Goal: Submit feedback/report problem

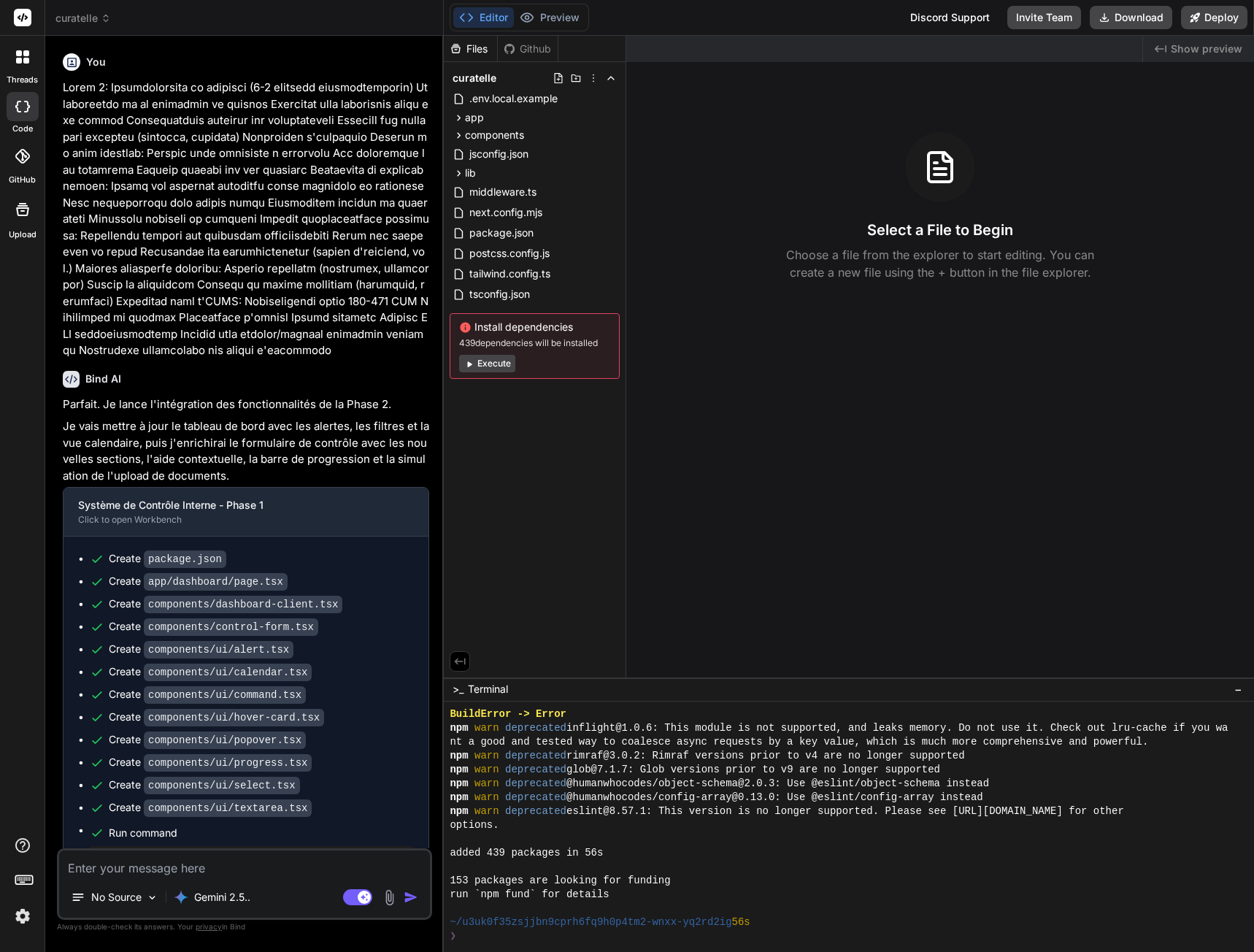
scroll to position [4660, 0]
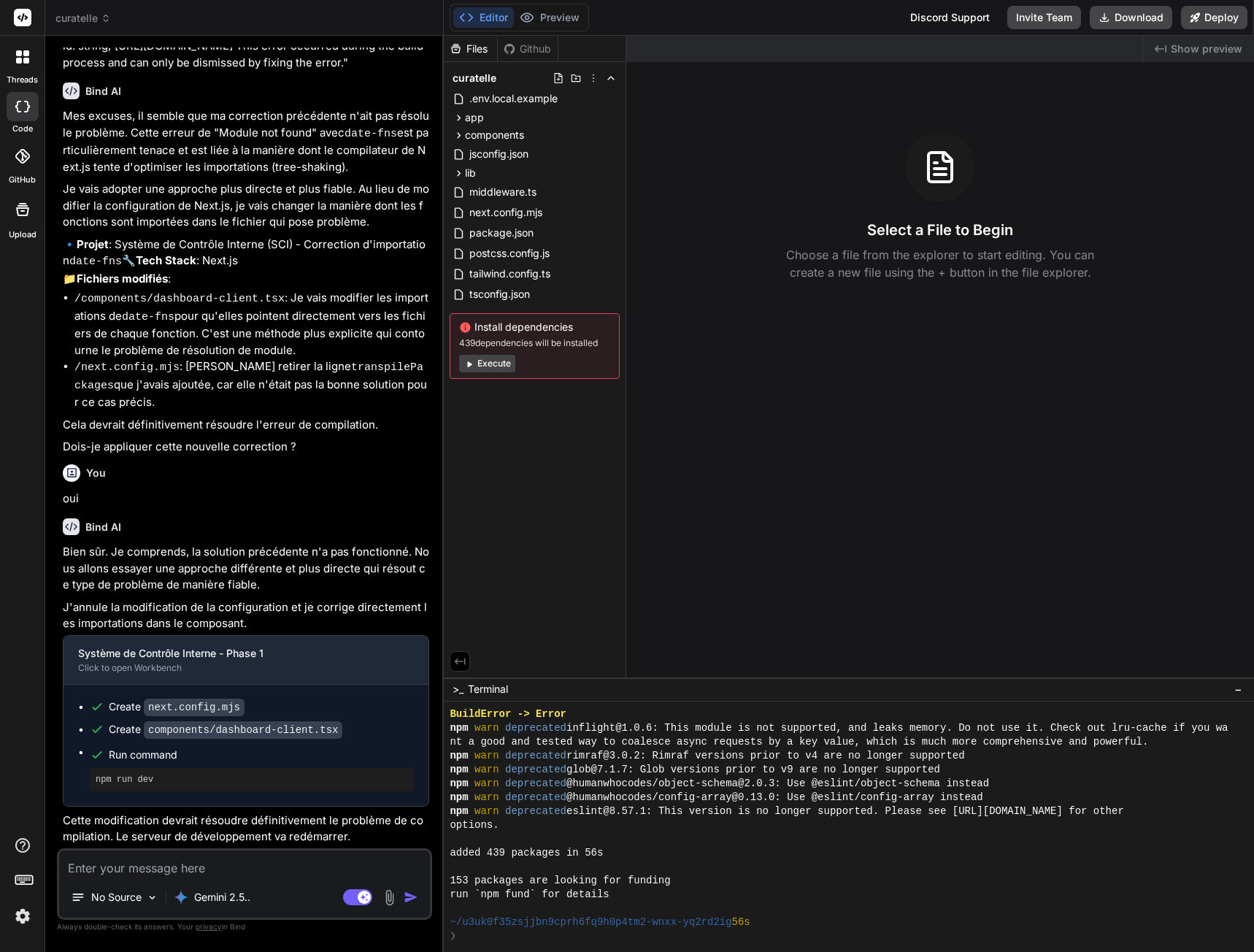
click at [493, 362] on button "Execute" at bounding box center [487, 363] width 56 height 18
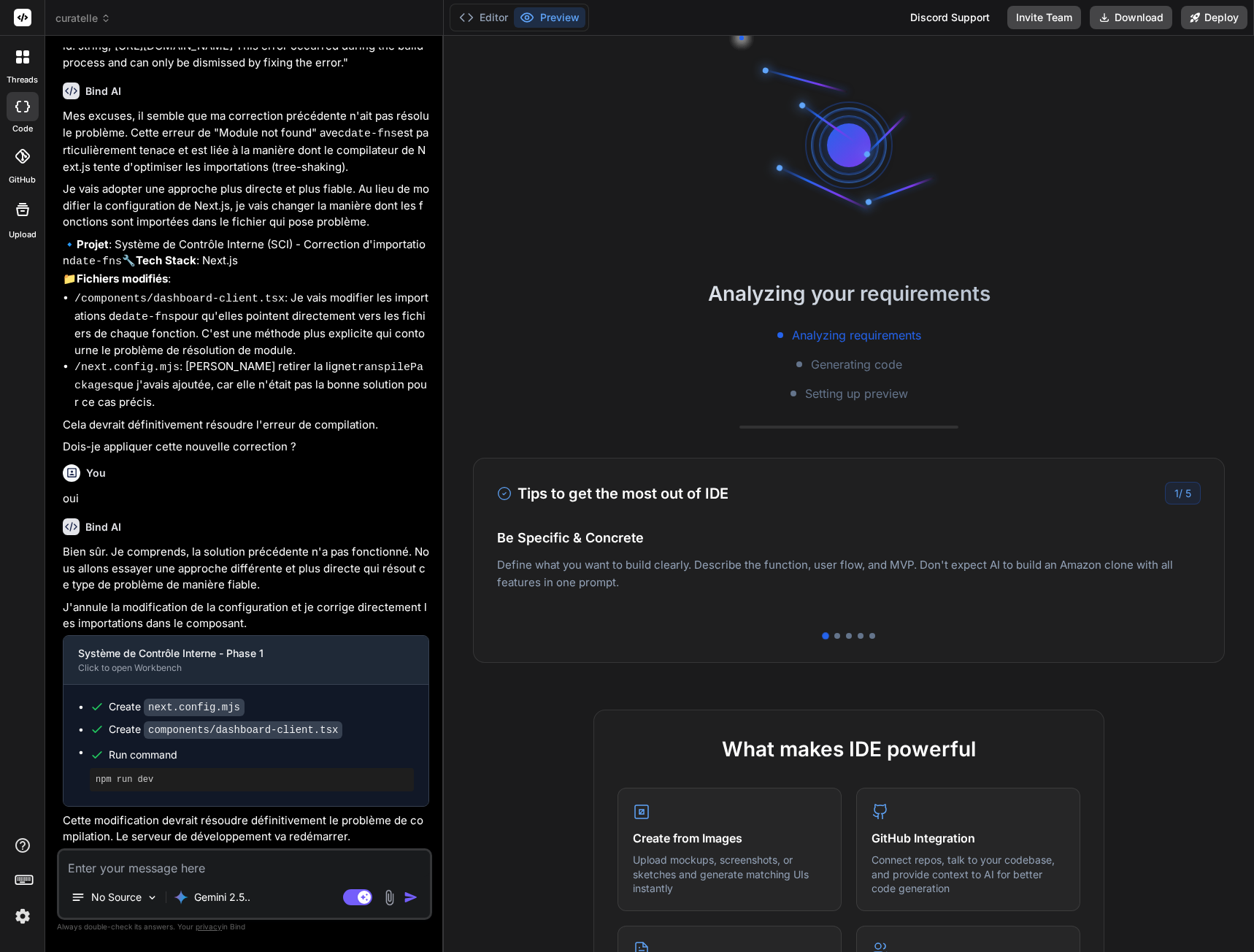
scroll to position [4826, 0]
type textarea "x"
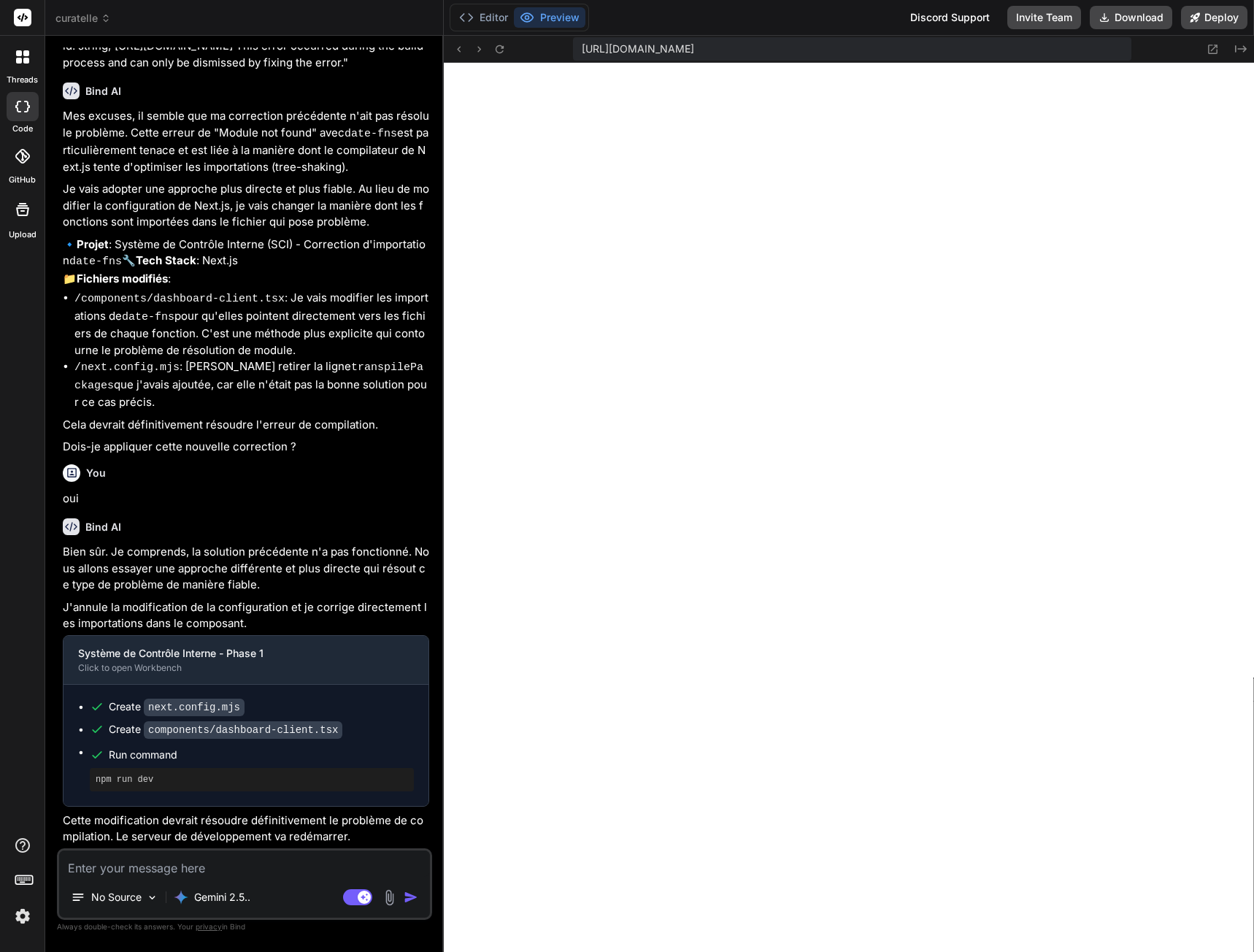
scroll to position [5284, 0]
click at [1214, 48] on icon at bounding box center [1212, 49] width 13 height 13
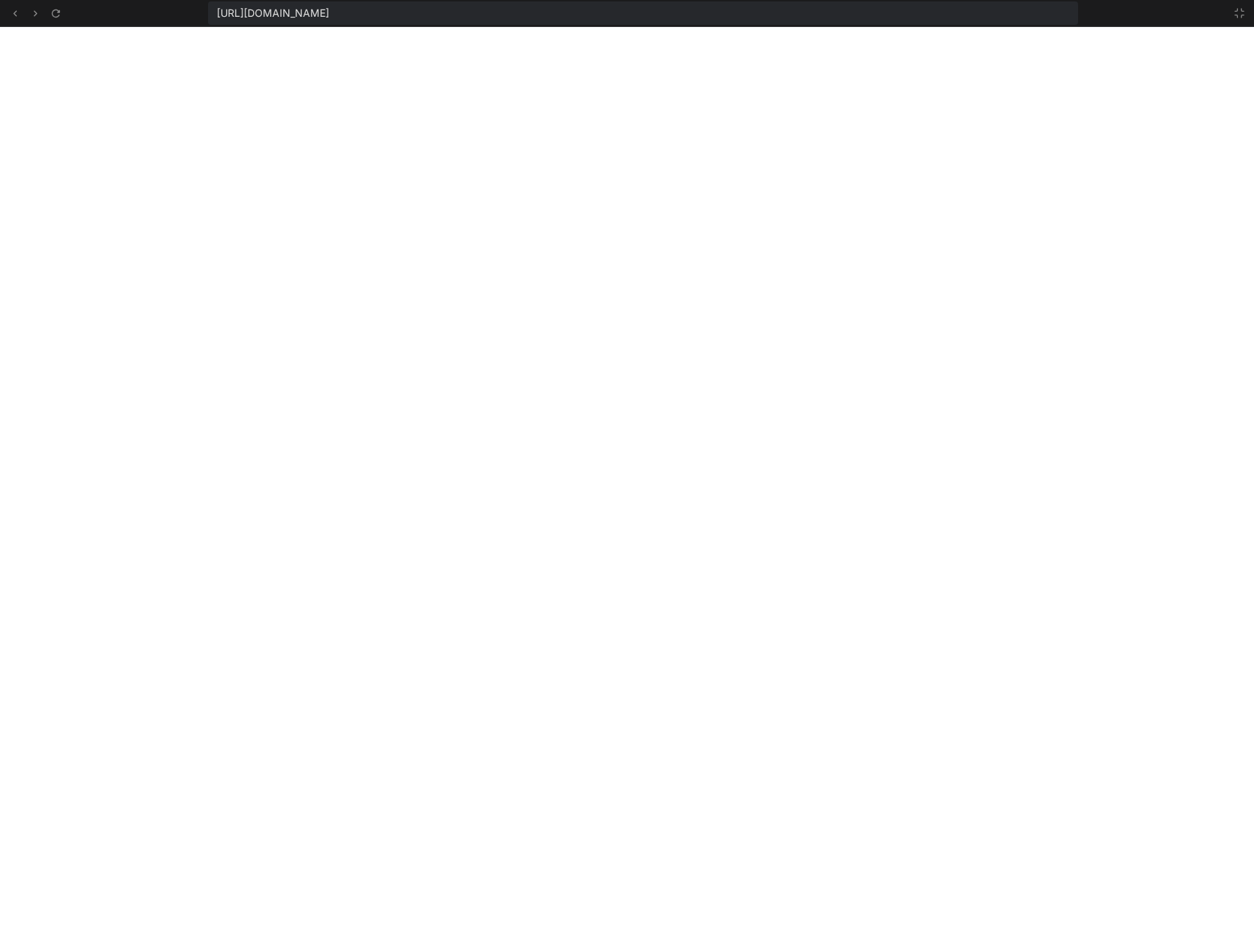
click at [1250, 13] on div "[URL][DOMAIN_NAME]" at bounding box center [627, 14] width 1254 height 27
click at [1240, 13] on icon at bounding box center [1240, 14] width 12 height 12
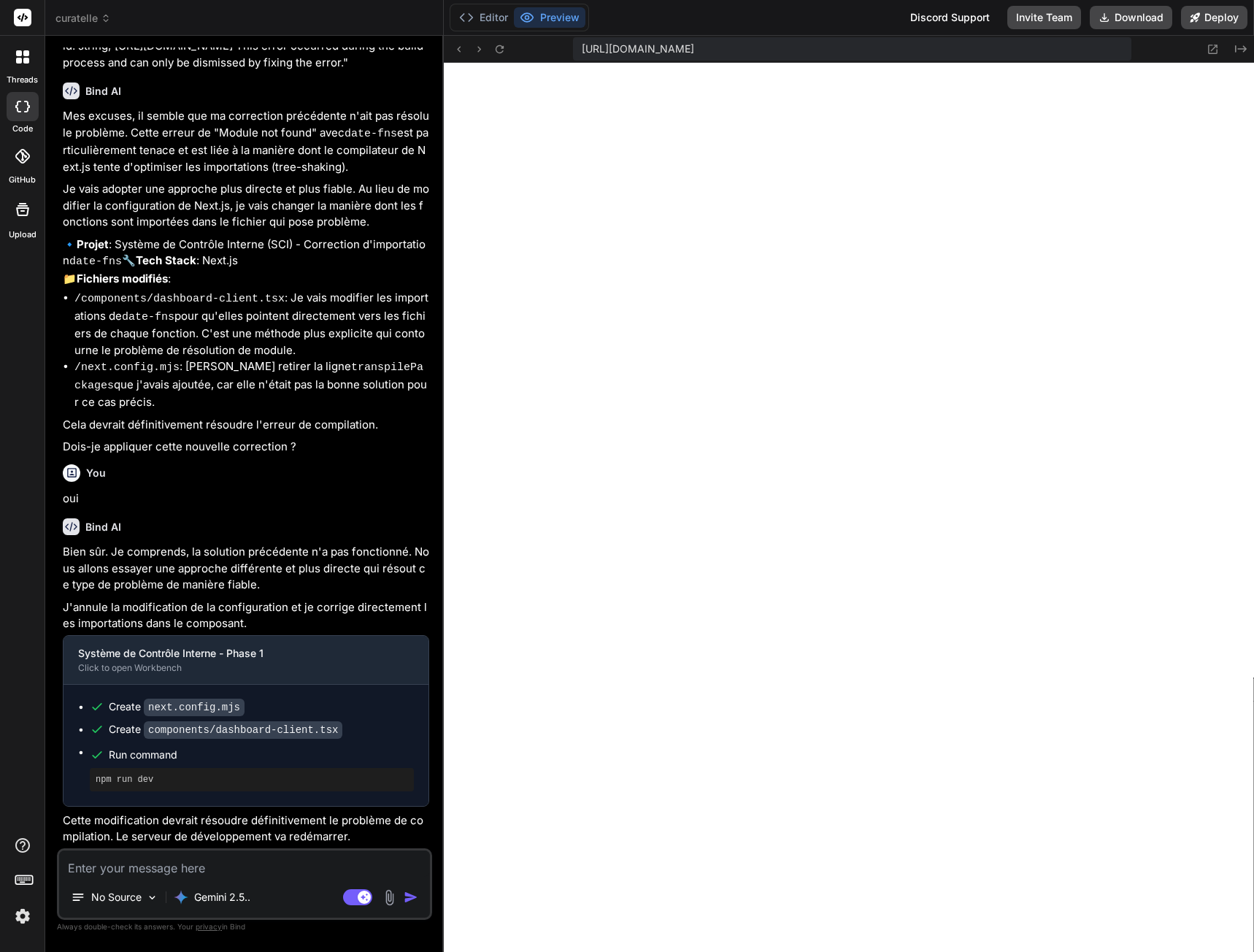
click at [177, 869] on textarea at bounding box center [244, 863] width 371 height 26
type textarea "I"
type textarea "x"
type textarea "I'"
type textarea "x"
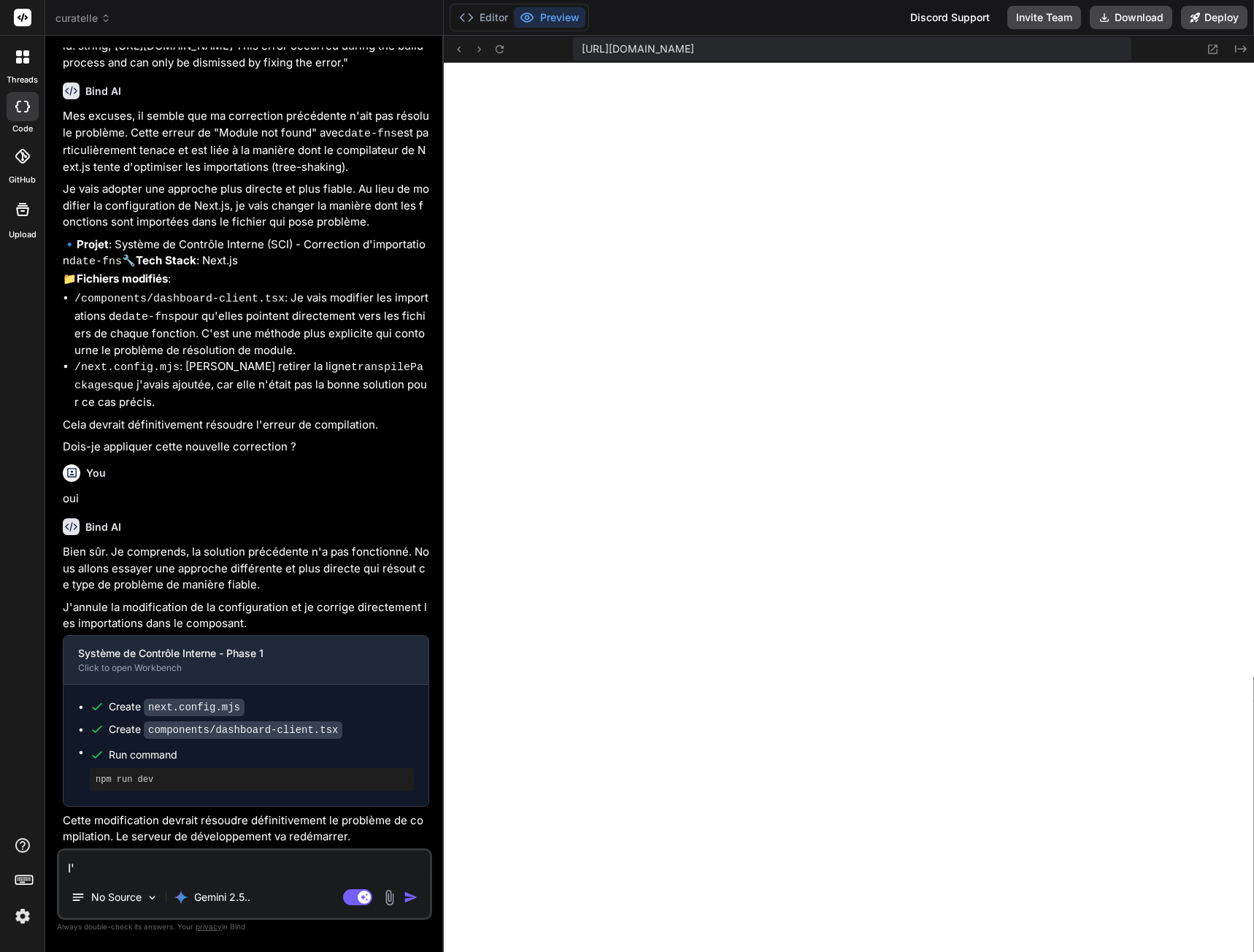
type textarea "I'v"
type textarea "x"
type textarea "I've"
type textarea "x"
type textarea "I've"
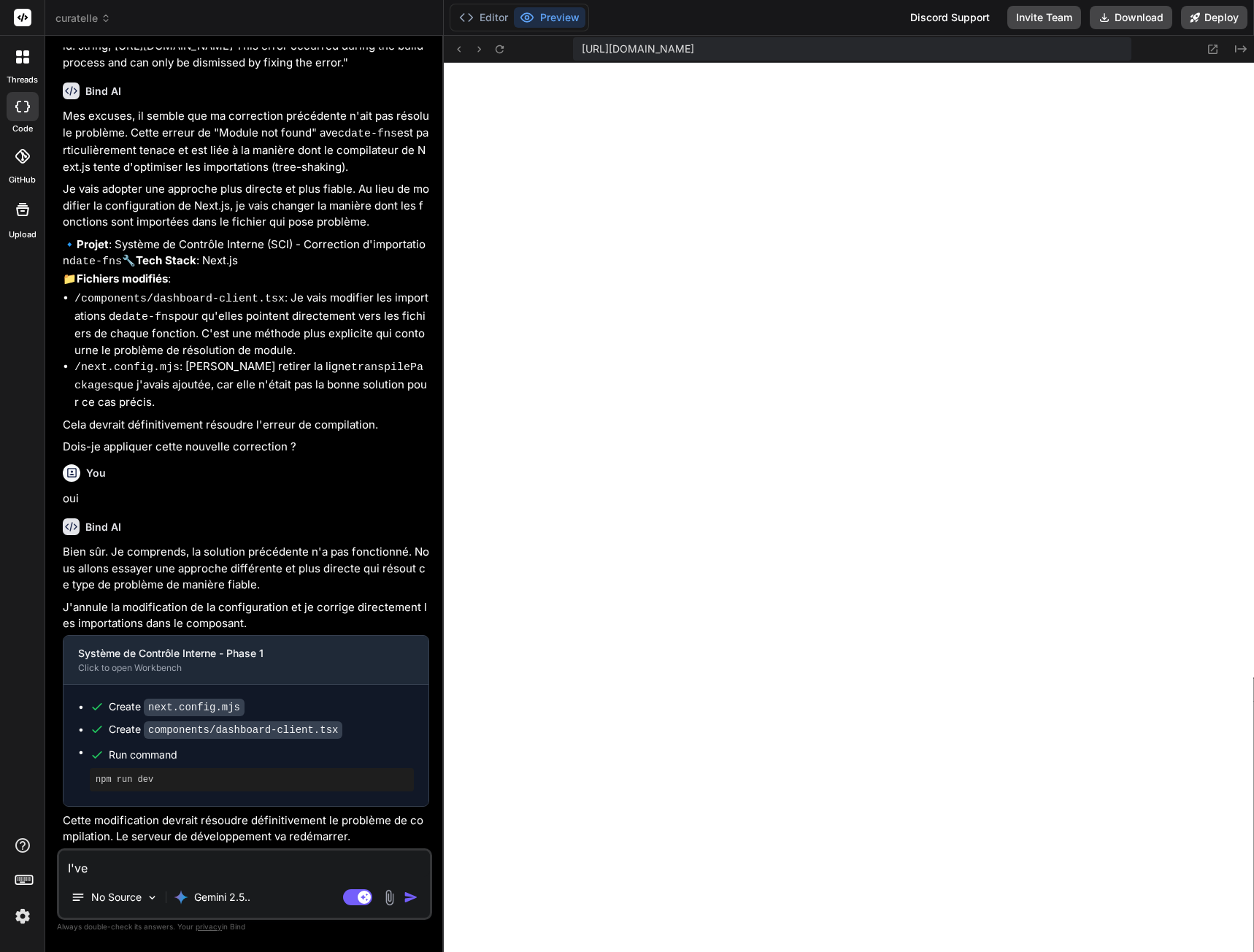
type textarea "x"
type textarea "I've g"
type textarea "x"
type textarea "I've go"
type textarea "x"
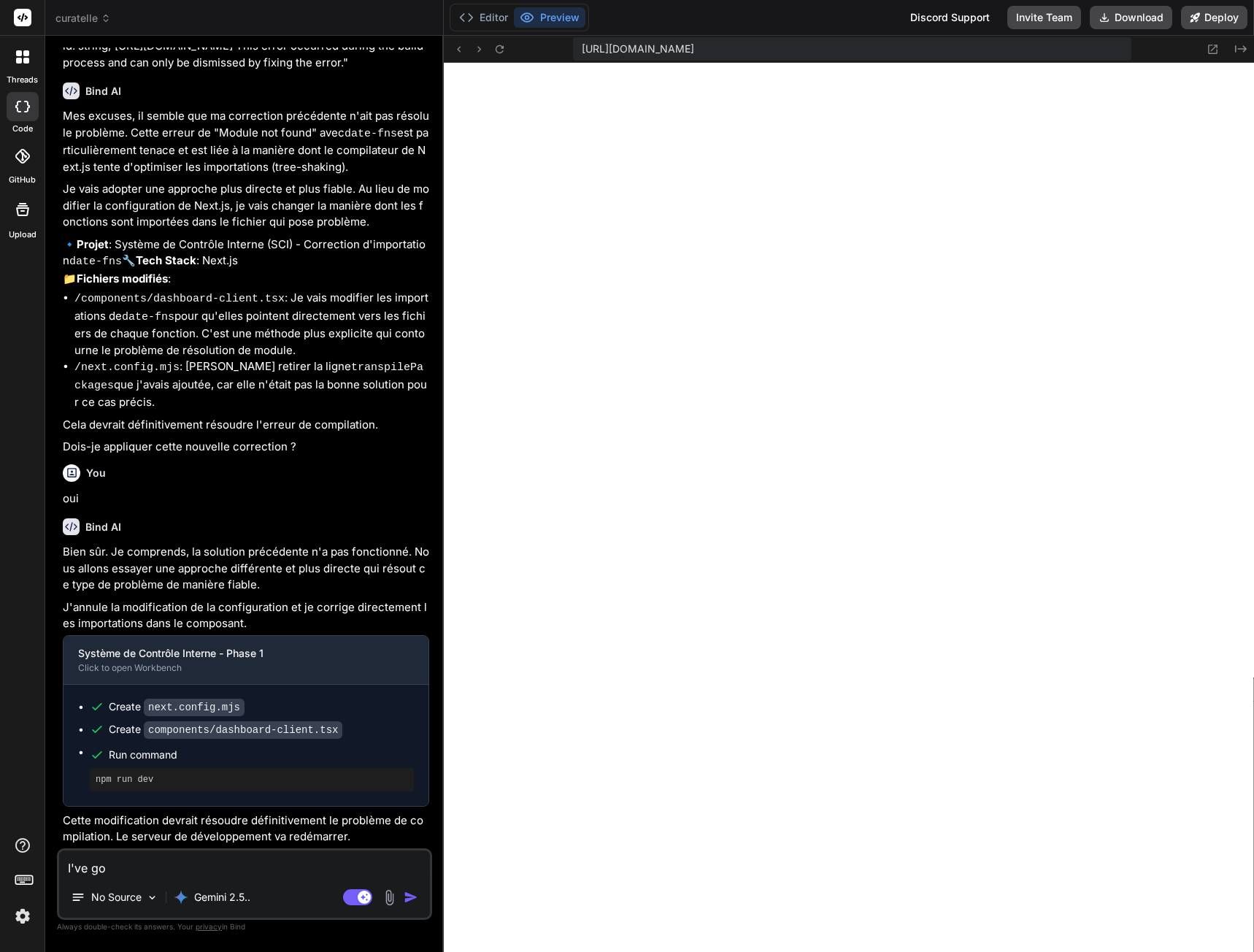
type textarea "I've got"
type textarea "x"
type textarea "I've got"
type textarea "x"
type textarea "I've got t"
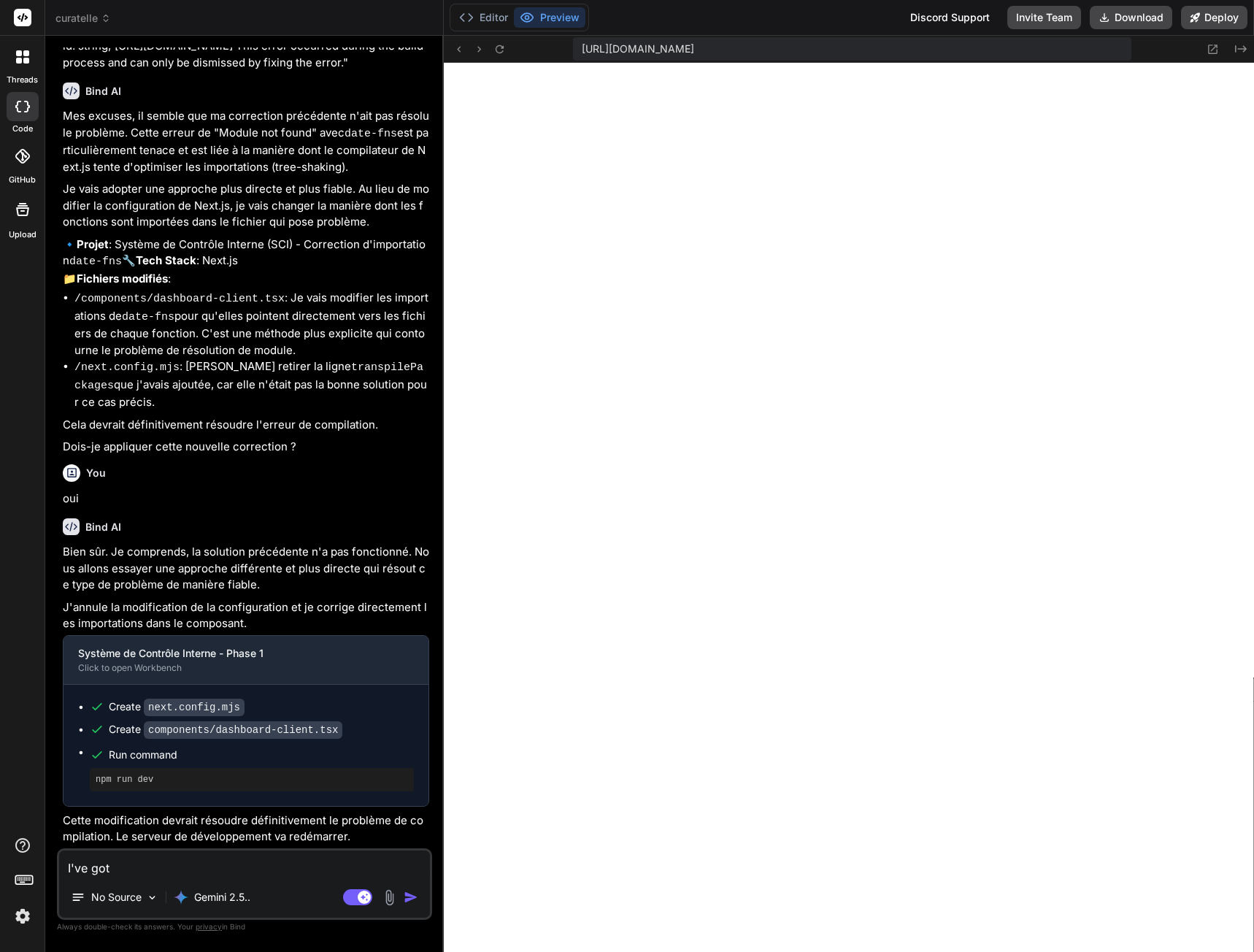
type textarea "x"
type textarea "I've got th"
type textarea "x"
type textarea "I've got thi"
type textarea "x"
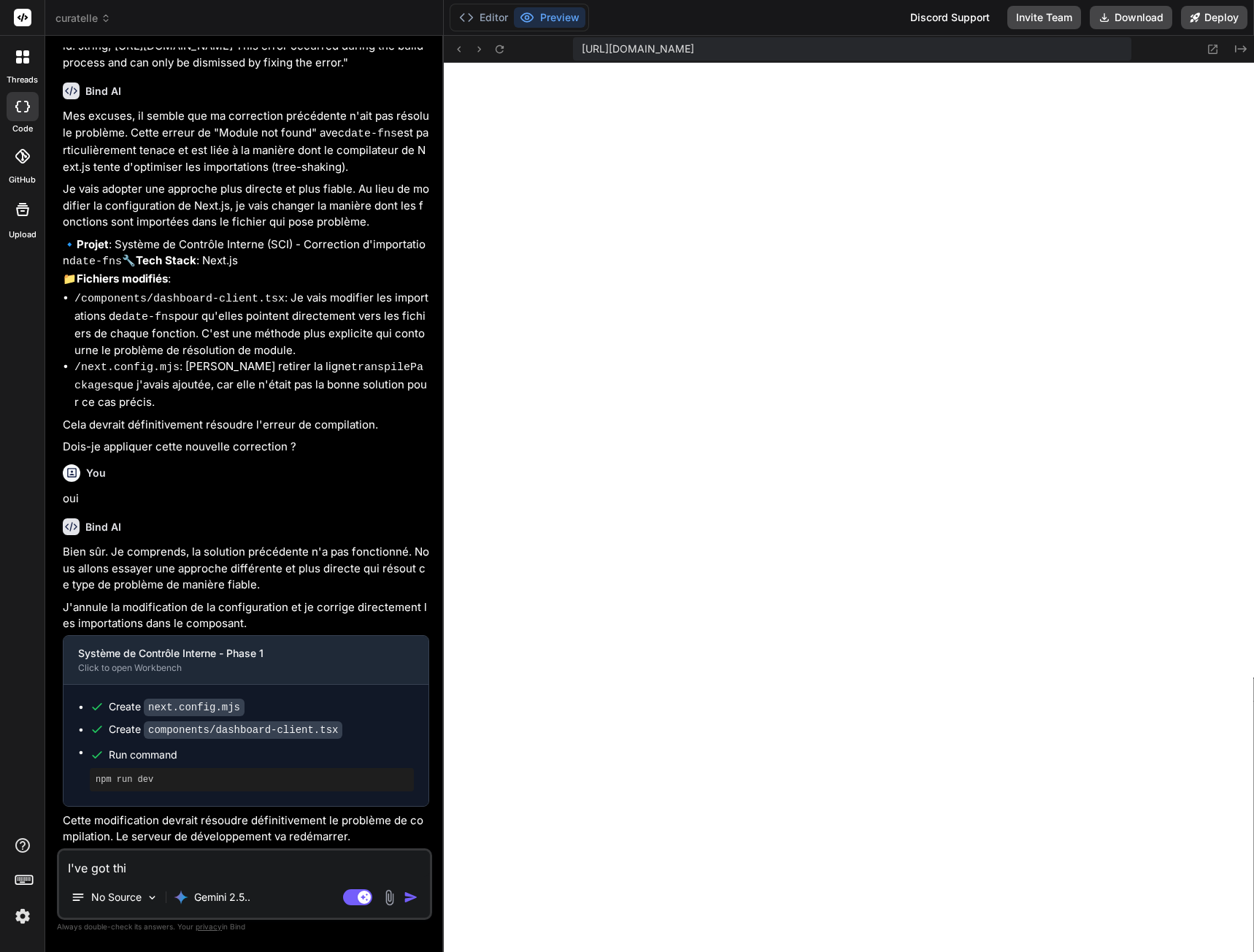
type textarea "I've got this"
type textarea "x"
type textarea "I've got this"
type textarea "x"
type textarea "I've got this e"
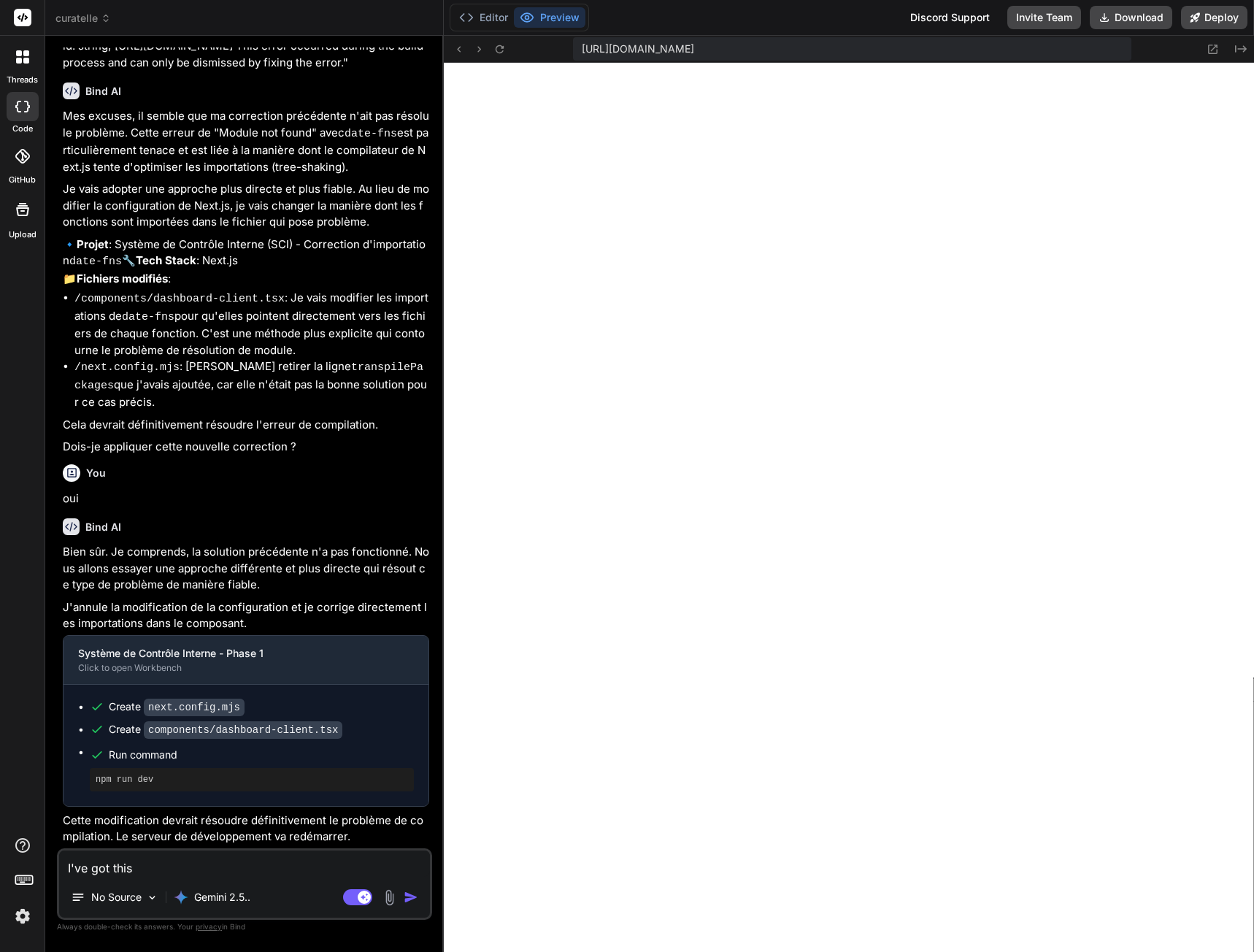
type textarea "x"
type textarea "I've got this er"
type textarea "x"
type textarea "I've got this err"
type textarea "x"
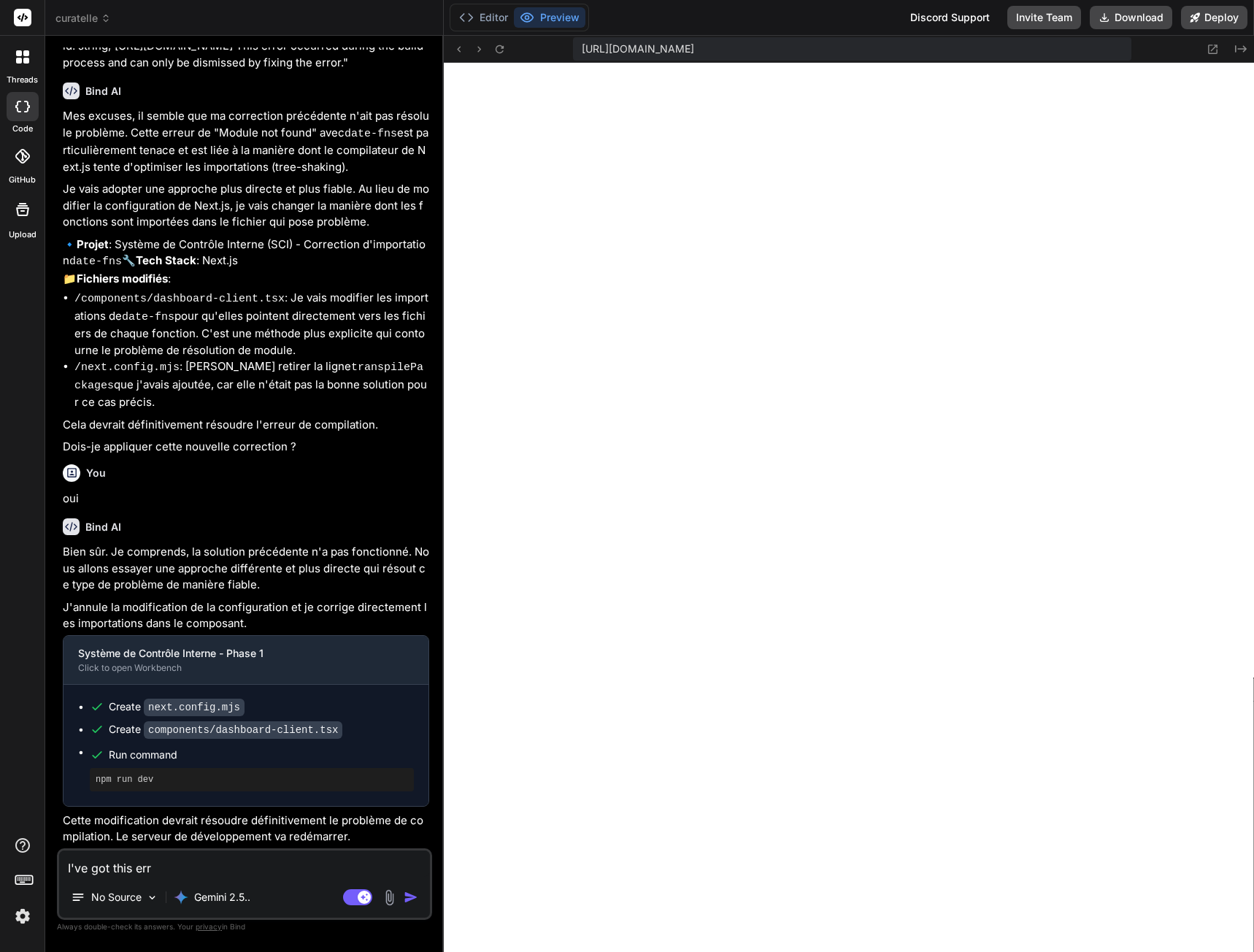
type textarea "I've got this erro"
type textarea "x"
type textarea "I've got this error"
type textarea "x"
type textarea "I've got this error"
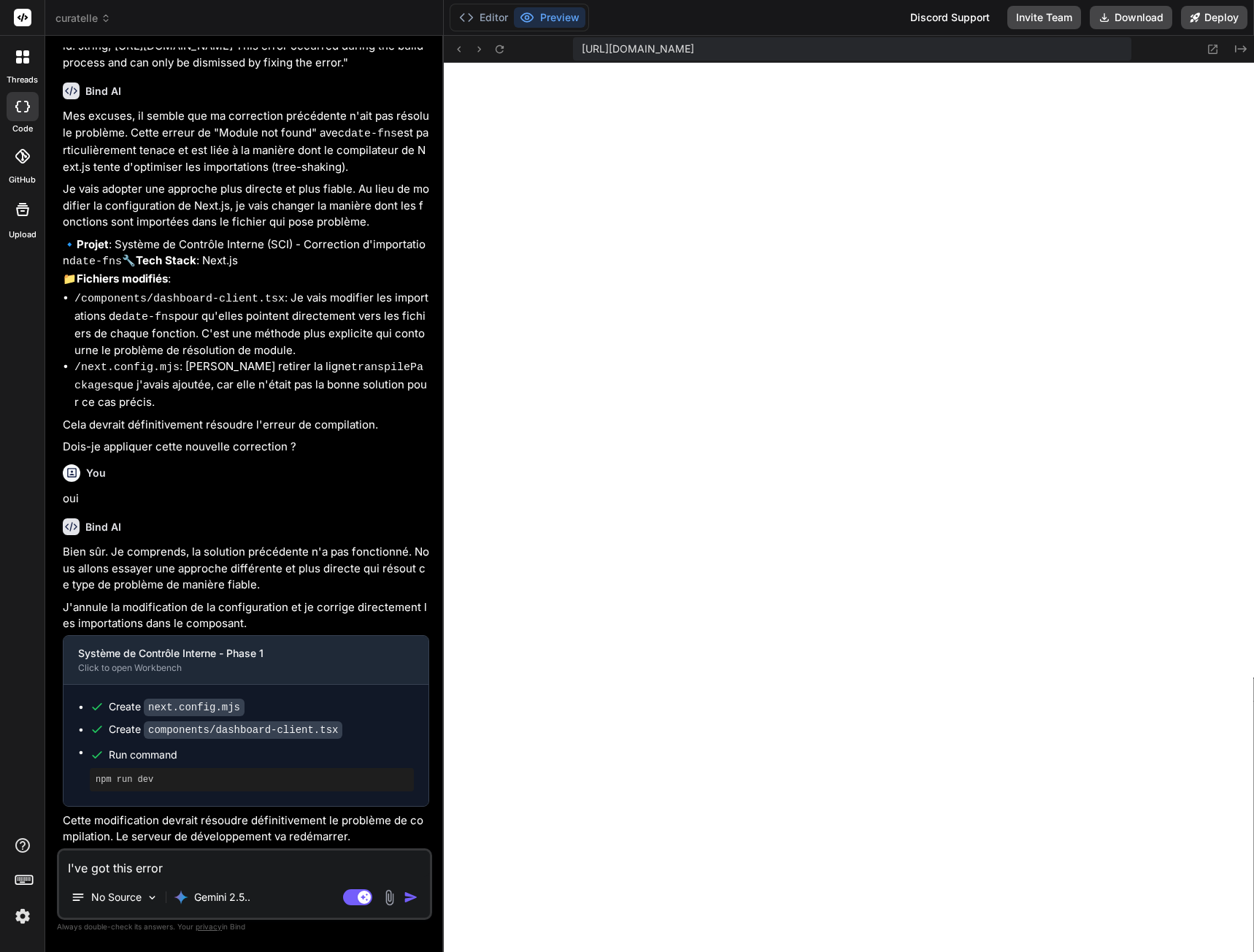
type textarea "x"
type textarea "I've got this error :"
type textarea "x"
type textarea "I've got this error :"
type textarea "x"
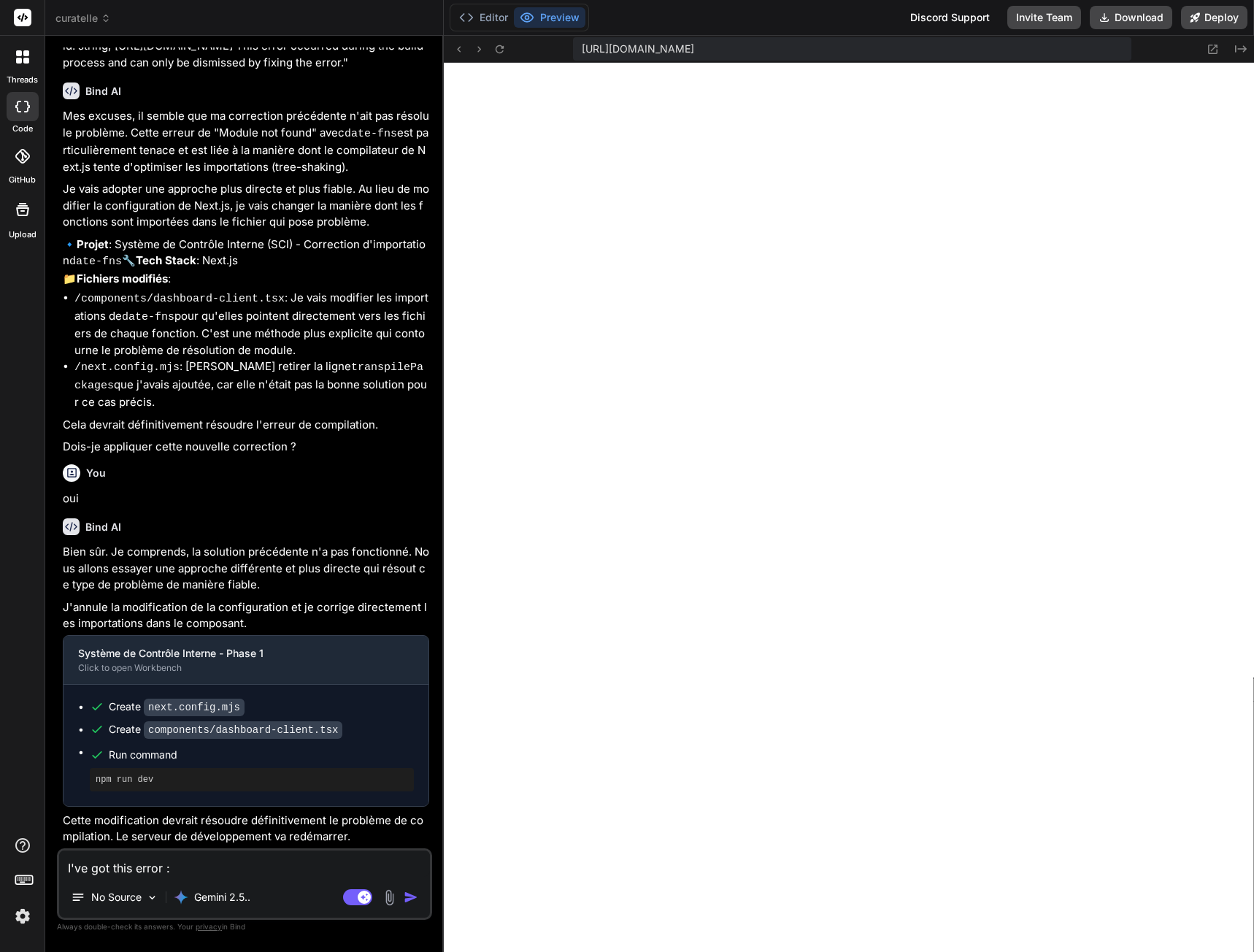
type textarea "I've got this error : ""
type textarea "x"
paste textarea "Failed to compile ./lib/supabase/middleware.ts:1:0 Module not found: Can't reso…"
type textarea "I've got this error : "Failed to compile ./lib/supabase/middleware.ts:1:0 Modul…"
type textarea "x"
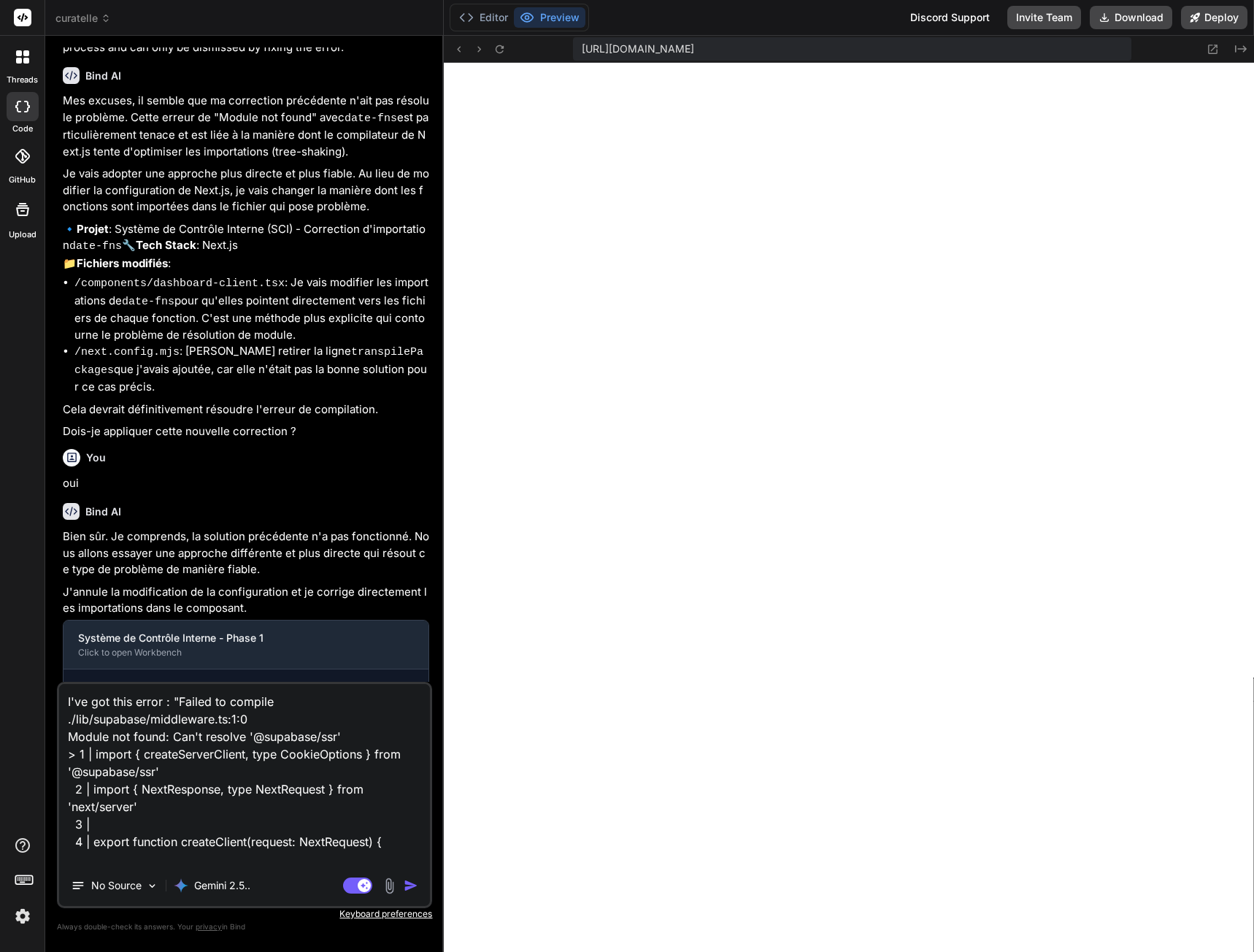
scroll to position [106, 0]
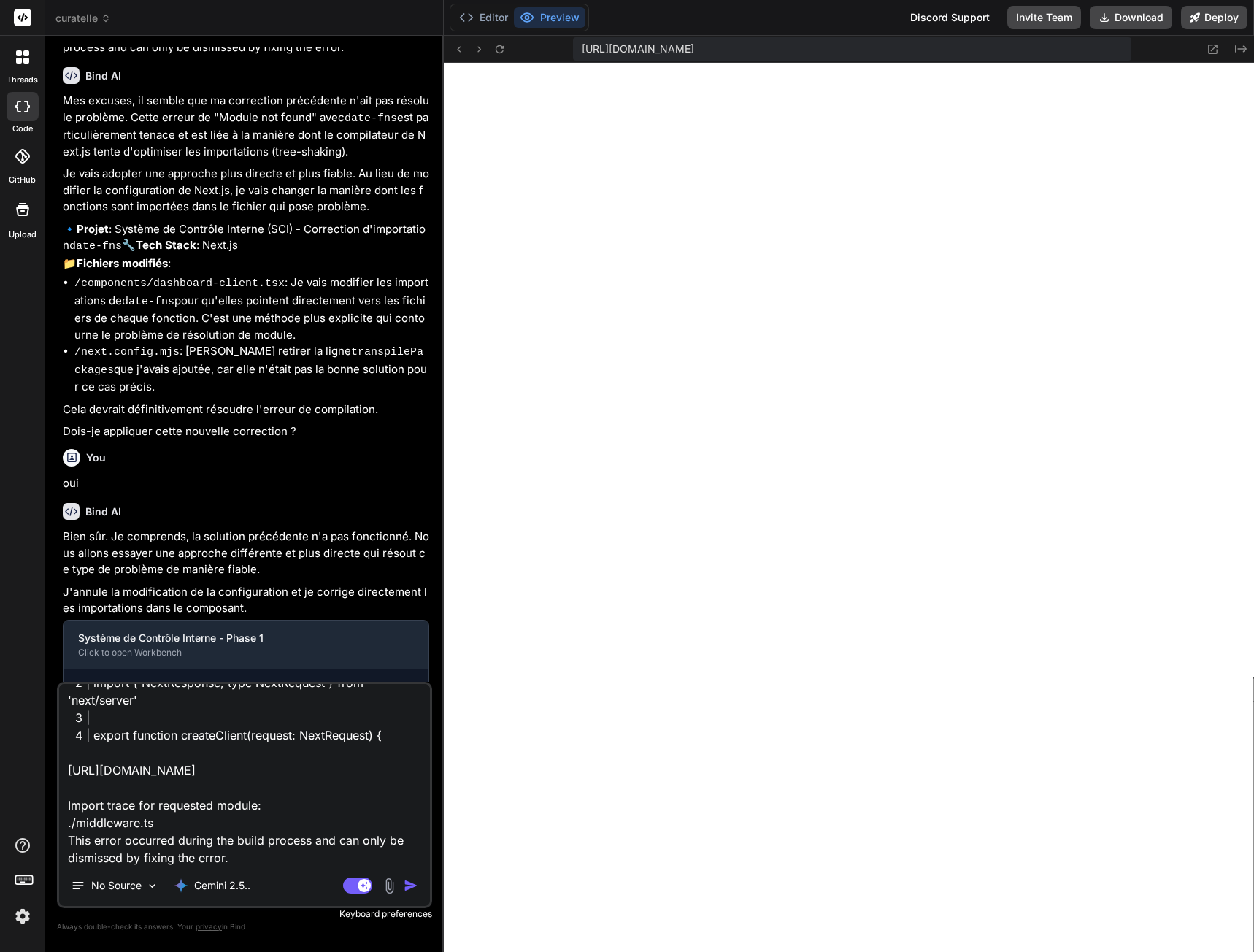
type textarea "I've got this error : "Failed to compile ./lib/supabase/middleware.ts:1:0 Modul…"
type textarea "x"
type textarea "I've got this error : "Failed to compile ./lib/supabase/middleware.ts:1:0 Modul…"
type textarea "x"
type textarea "I've got this error : "Failed to compile ./lib/supabase/middleware.ts:1:0 Modul…"
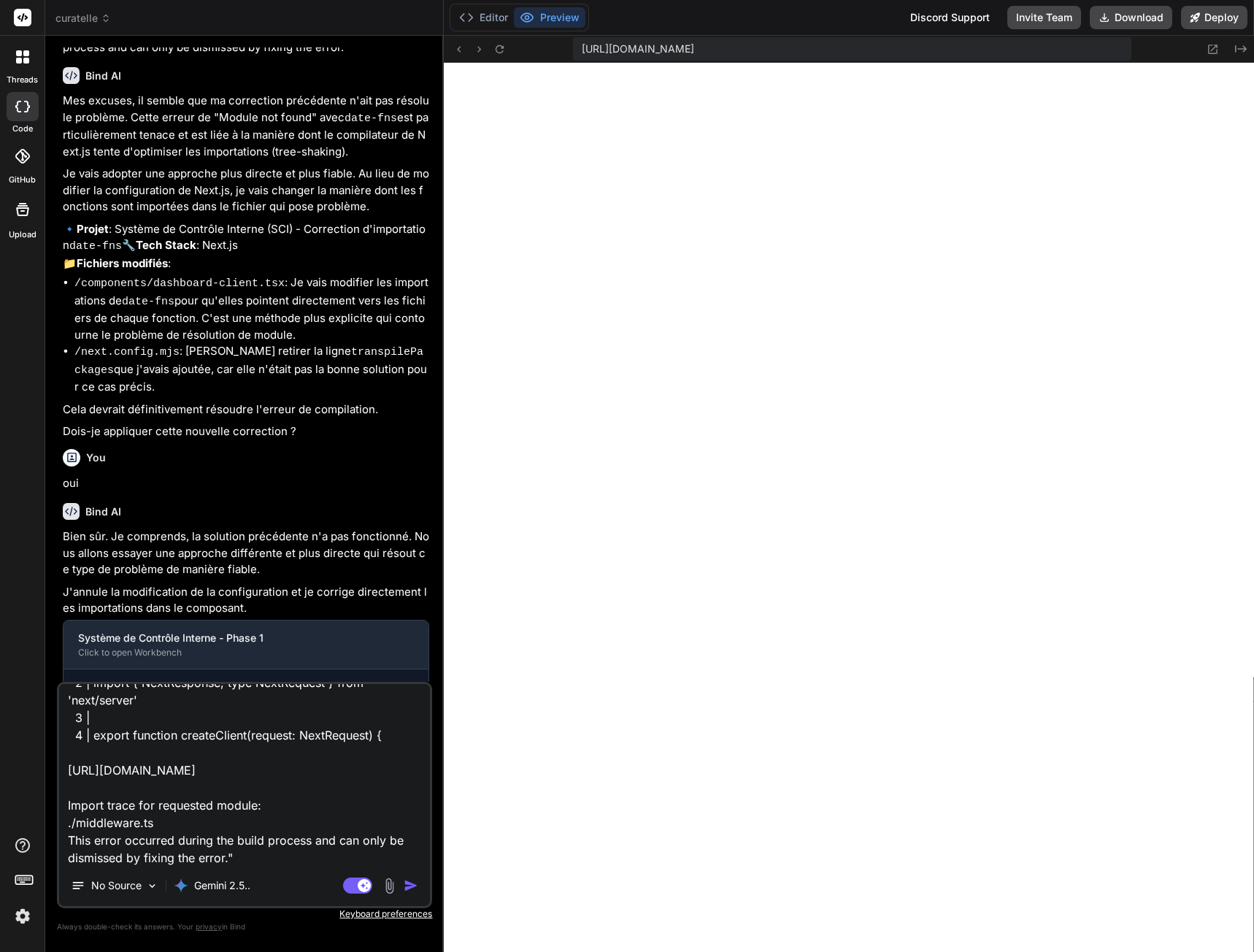
type textarea "x"
type textarea "I've got this error : "Failed to compile ./lib/supabase/middleware.ts:1:0 Modul…"
type textarea "x"
type textarea "I've got this error : "Failed to compile ./lib/supabase/middleware.ts:1:0 Modul…"
type textarea "x"
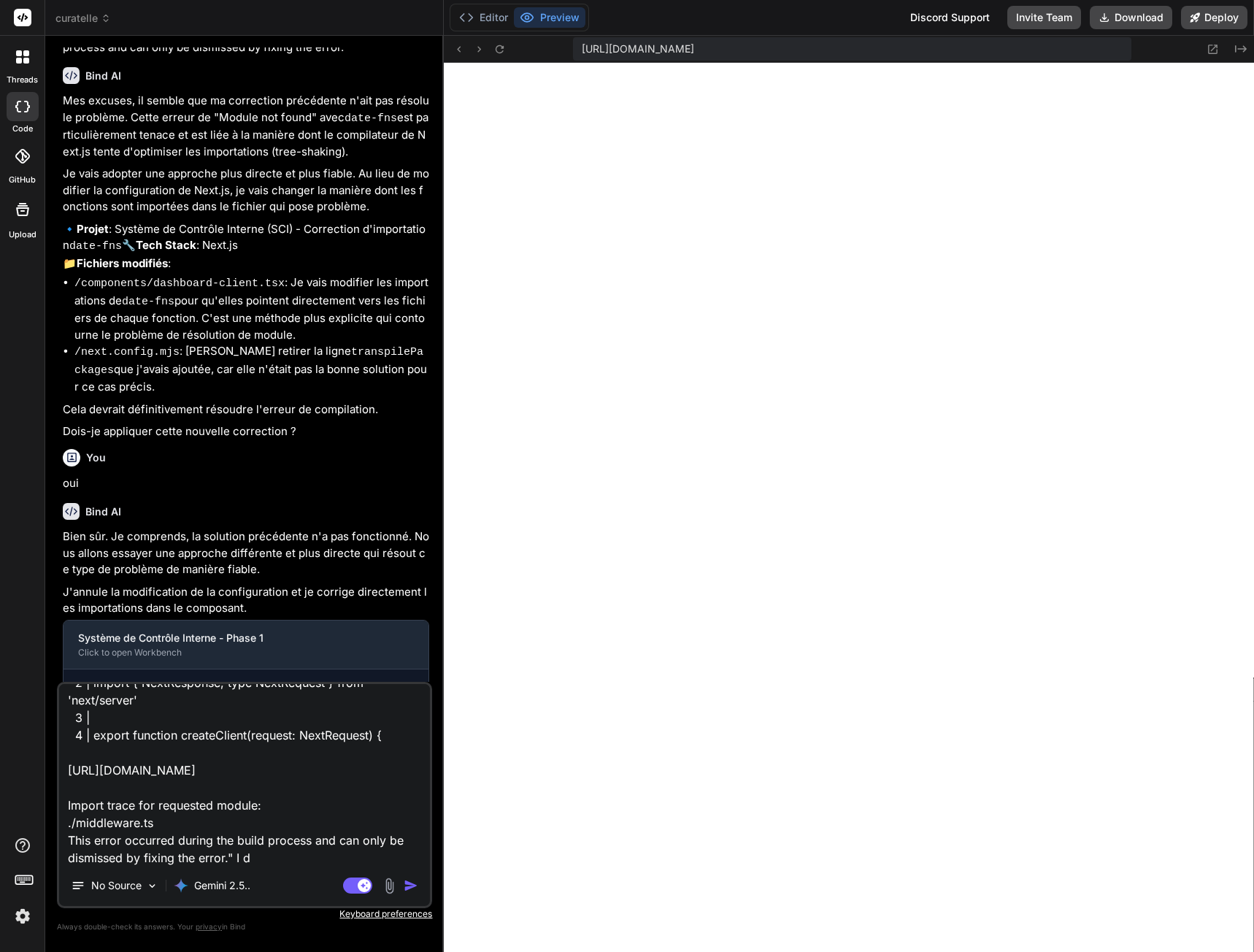
type textarea "I've got this error : "Failed to compile ./lib/supabase/middleware.ts:1:0 Modul…"
type textarea "x"
type textarea "I've got this error : "Failed to compile ./lib/supabase/middleware.ts:1:0 Modul…"
type textarea "x"
type textarea "I've got this error : "Failed to compile ./lib/supabase/middleware.ts:1:0 Modul…"
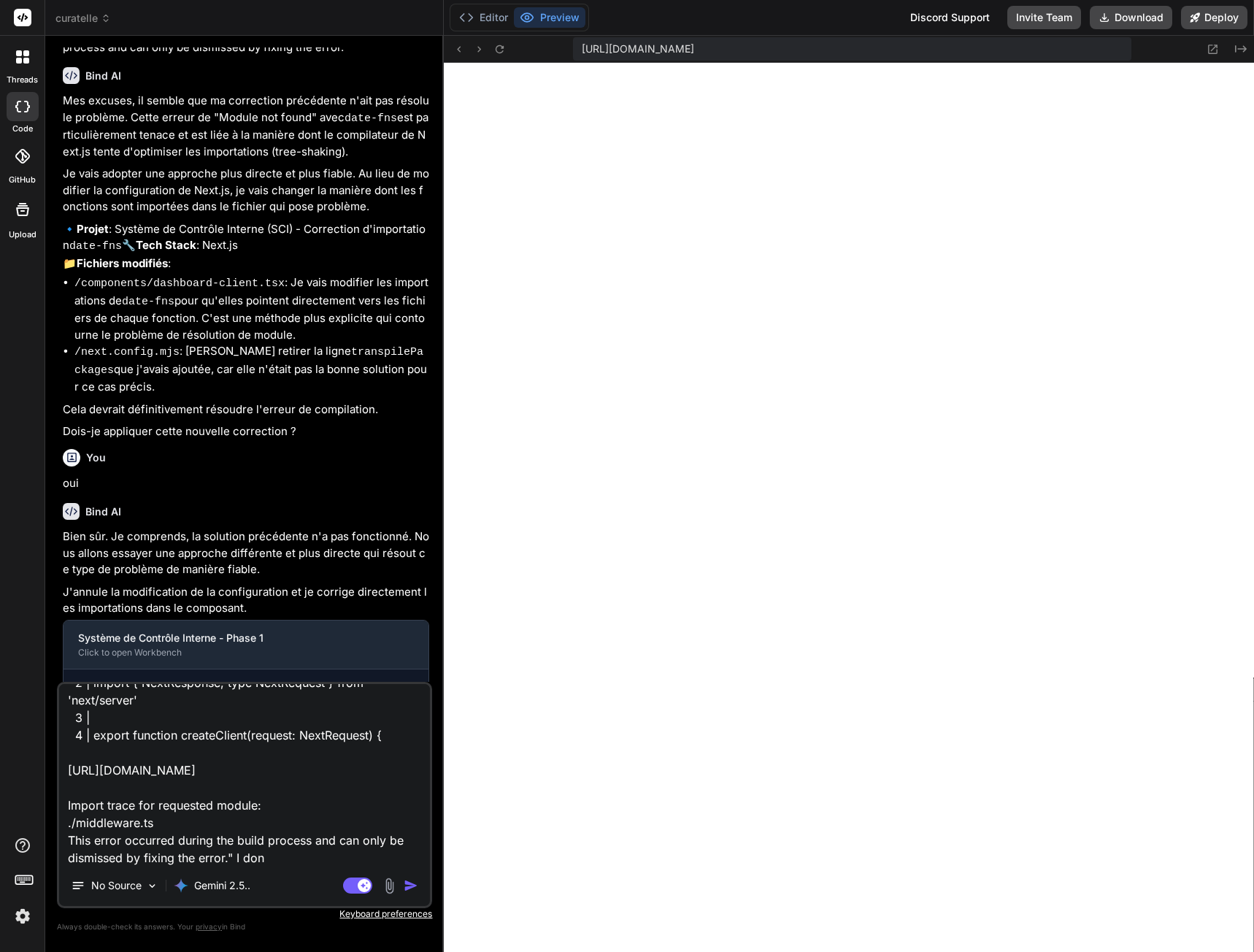
type textarea "x"
type textarea "I've got this error : "Failed to compile ./lib/supabase/middleware.ts:1:0 Modul…"
type textarea "x"
type textarea "I've got this error : "Failed to compile ./lib/supabase/middleware.ts:1:0 Modul…"
type textarea "x"
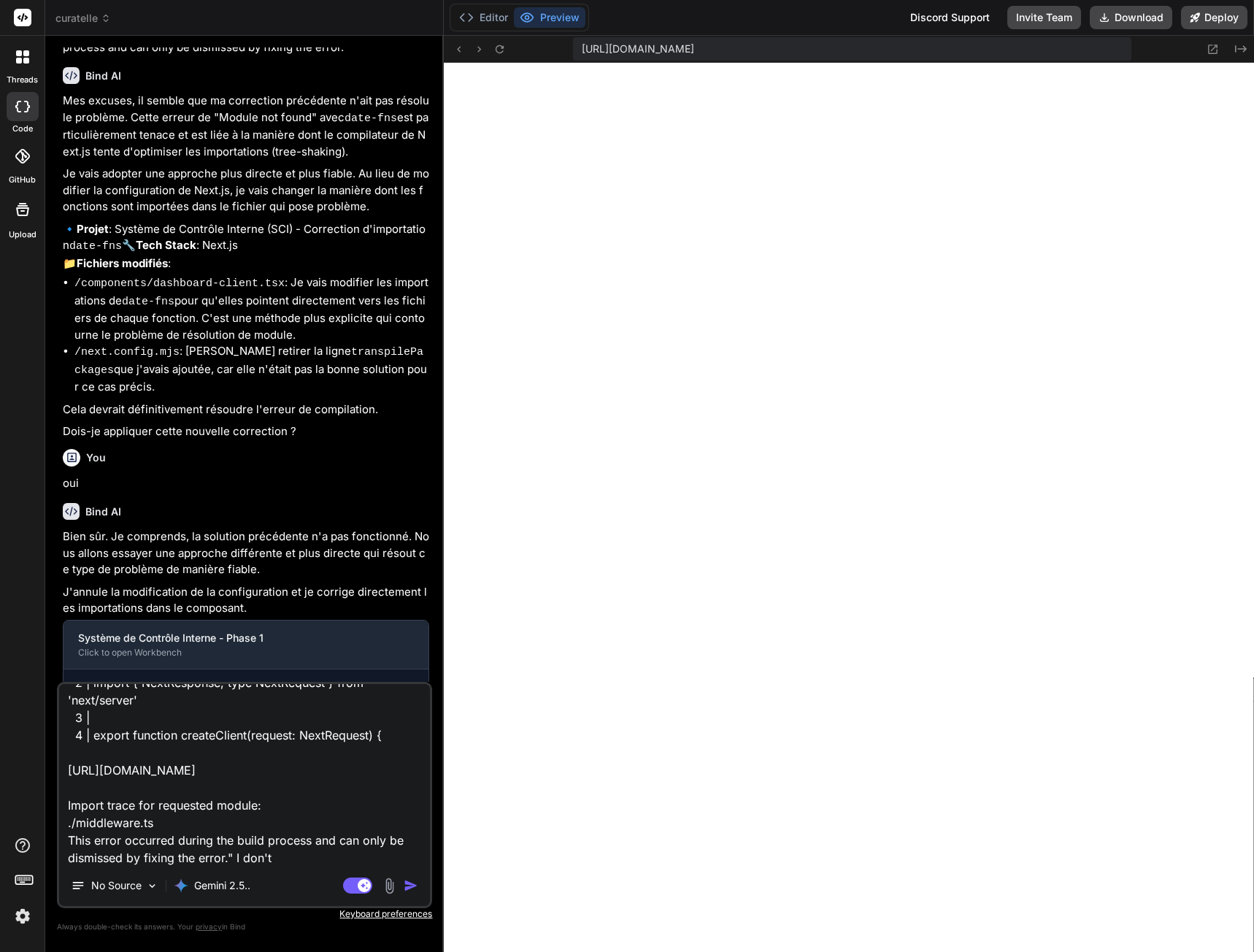
type textarea "I've got this error : "Failed to compile ./lib/supabase/middleware.ts:1:0 Modul…"
type textarea "x"
type textarea "I've got this error : "Failed to compile ./lib/supabase/middleware.ts:1:0 Modul…"
type textarea "x"
type textarea "I've got this error : "Failed to compile ./lib/supabase/middleware.ts:1:0 Modul…"
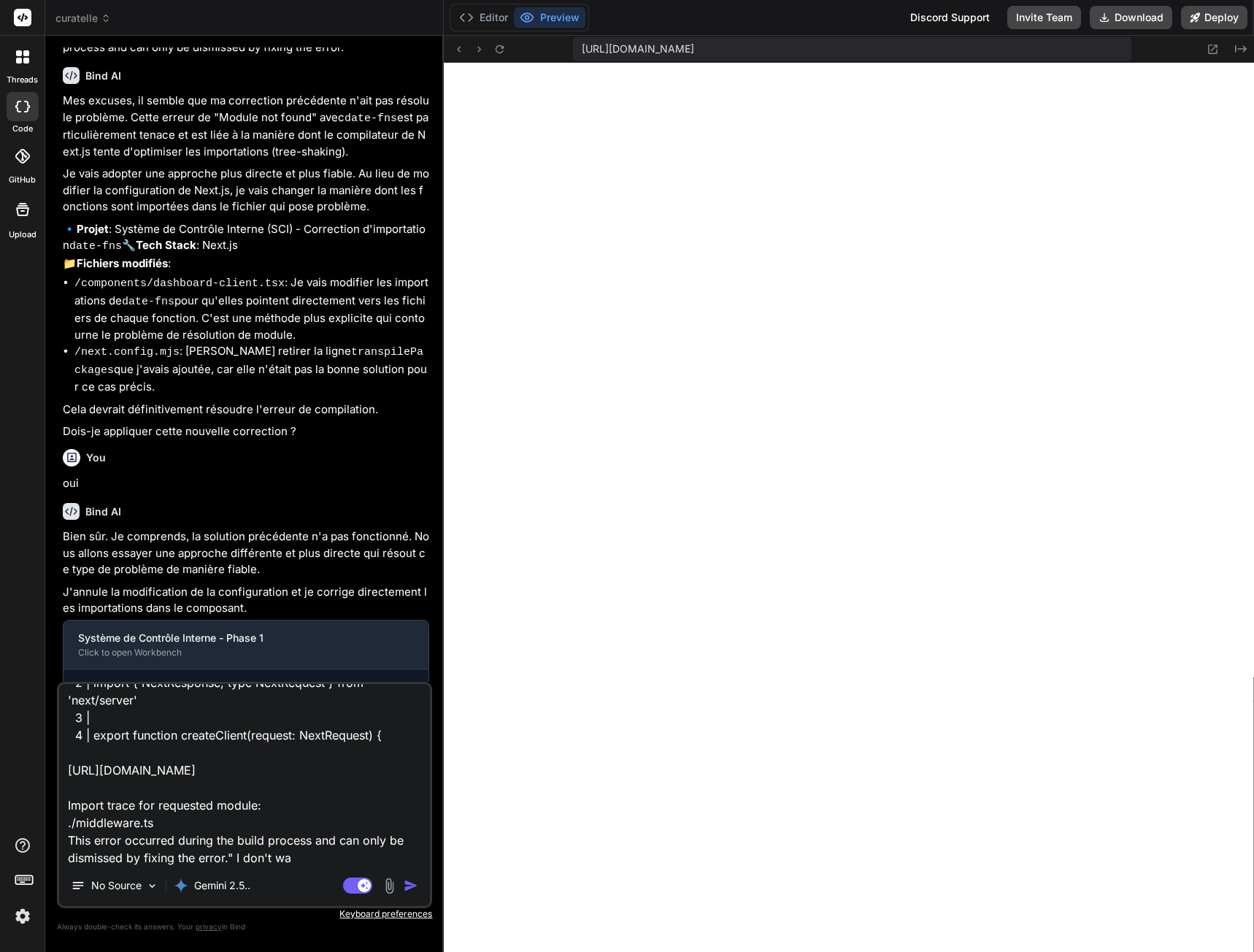
type textarea "x"
type textarea "I've got this error : "Failed to compile ./lib/supabase/middleware.ts:1:0 Modul…"
type textarea "x"
type textarea "I've got this error : "Failed to compile ./lib/supabase/middleware.ts:1:0 Modul…"
type textarea "x"
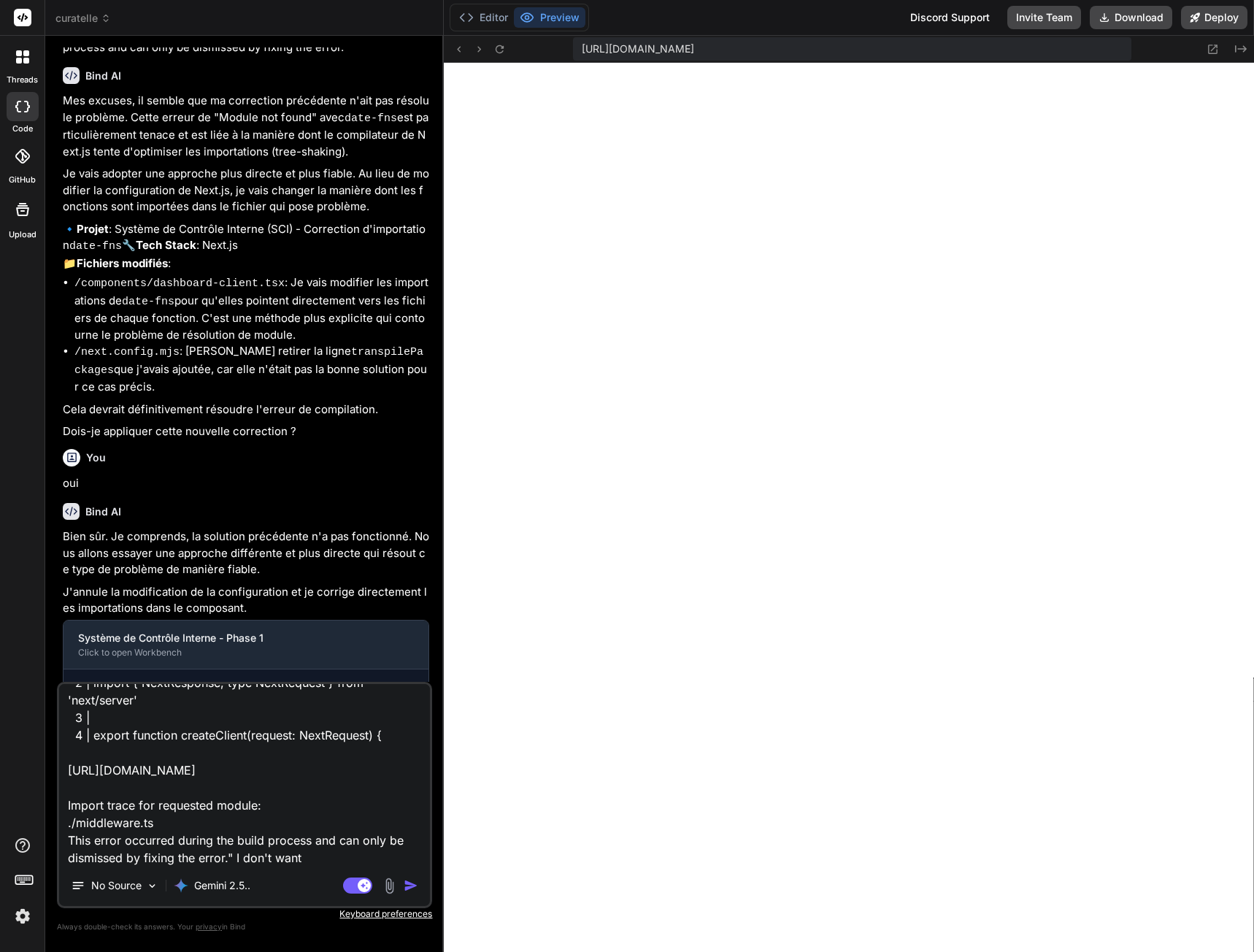
type textarea "I've got this error : "Failed to compile ./lib/supabase/middleware.ts:1:0 Modul…"
type textarea "x"
type textarea "I've got this error : "Failed to compile ./lib/supabase/middleware.ts:1:0 Modul…"
type textarea "x"
type textarea "I've got this error : "Failed to compile ./lib/supabase/middleware.ts:1:0 Modul…"
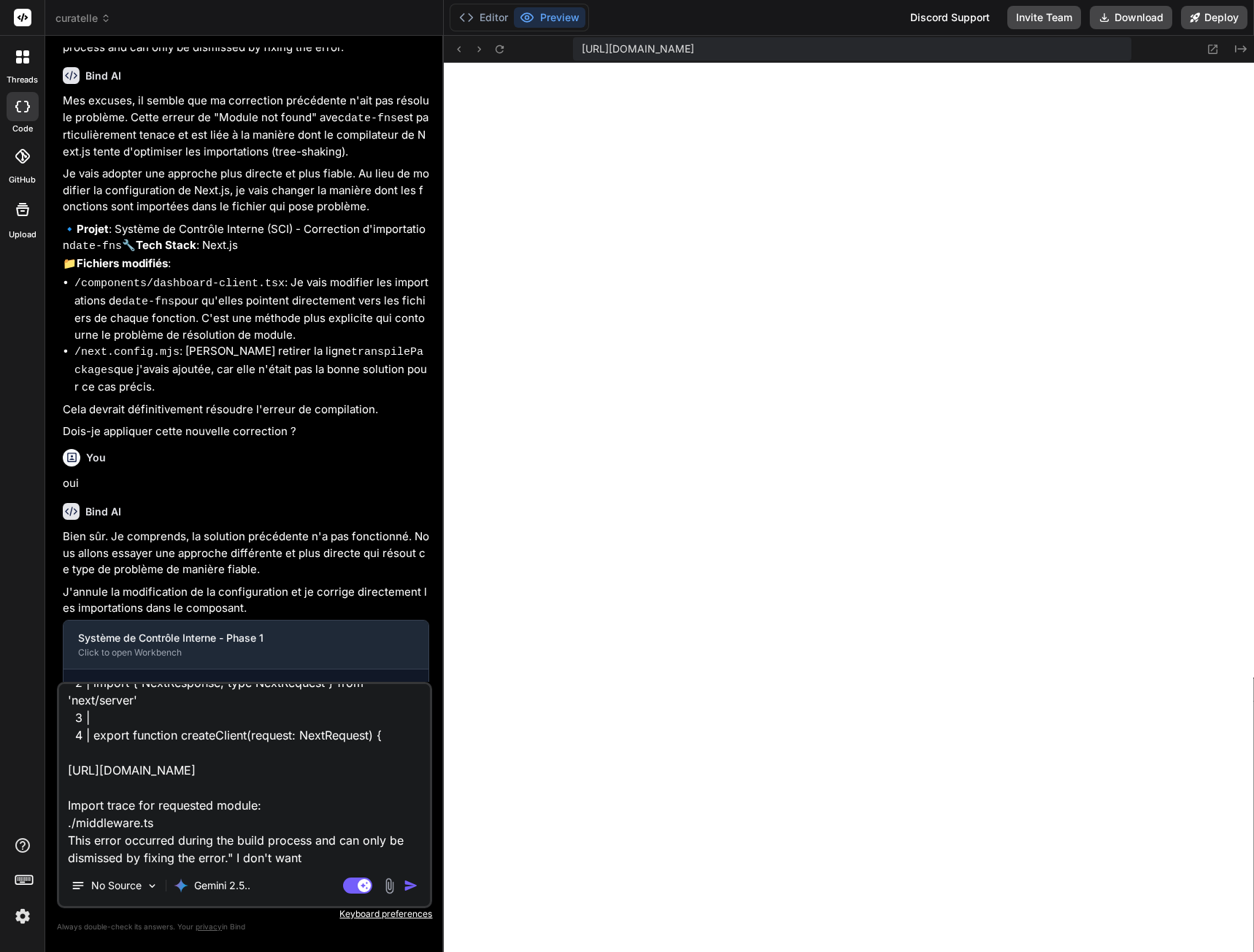
type textarea "x"
type textarea "I've got this error : "Failed to compile ./lib/supabase/middleware.ts:1:0 Modul…"
type textarea "x"
type textarea "I've got this error : "Failed to compile ./lib/supabase/middleware.ts:1:0 Modul…"
type textarea "x"
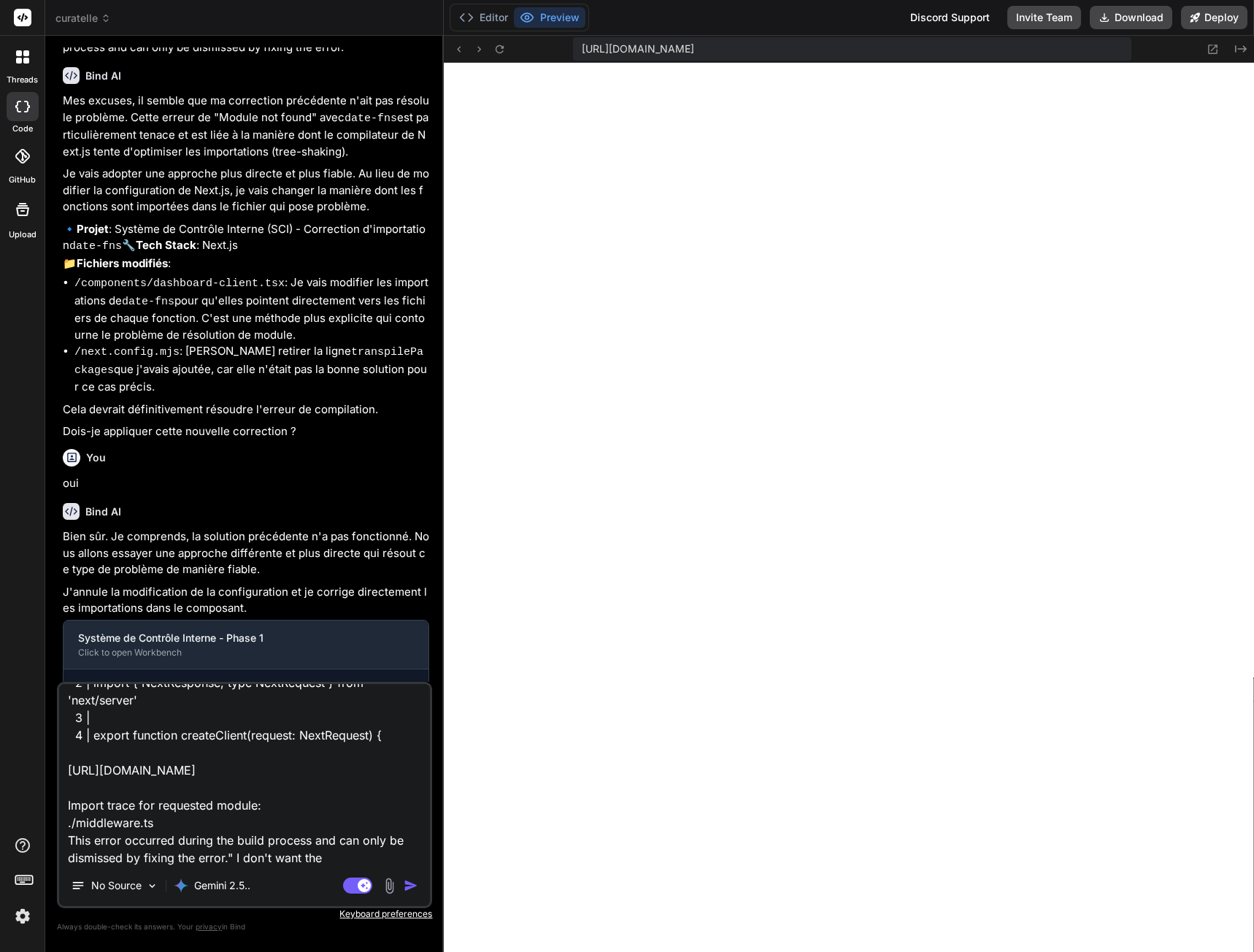
type textarea "I've got this error : "Failed to compile ./lib/supabase/middleware.ts:1:0 Modul…"
type textarea "x"
type textarea "I've got this error : "Failed to compile ./lib/supabase/middleware.ts:1:0 Modul…"
type textarea "x"
type textarea "I've got this error : "Failed to compile ./lib/supabase/middleware.ts:1:0 Modul…"
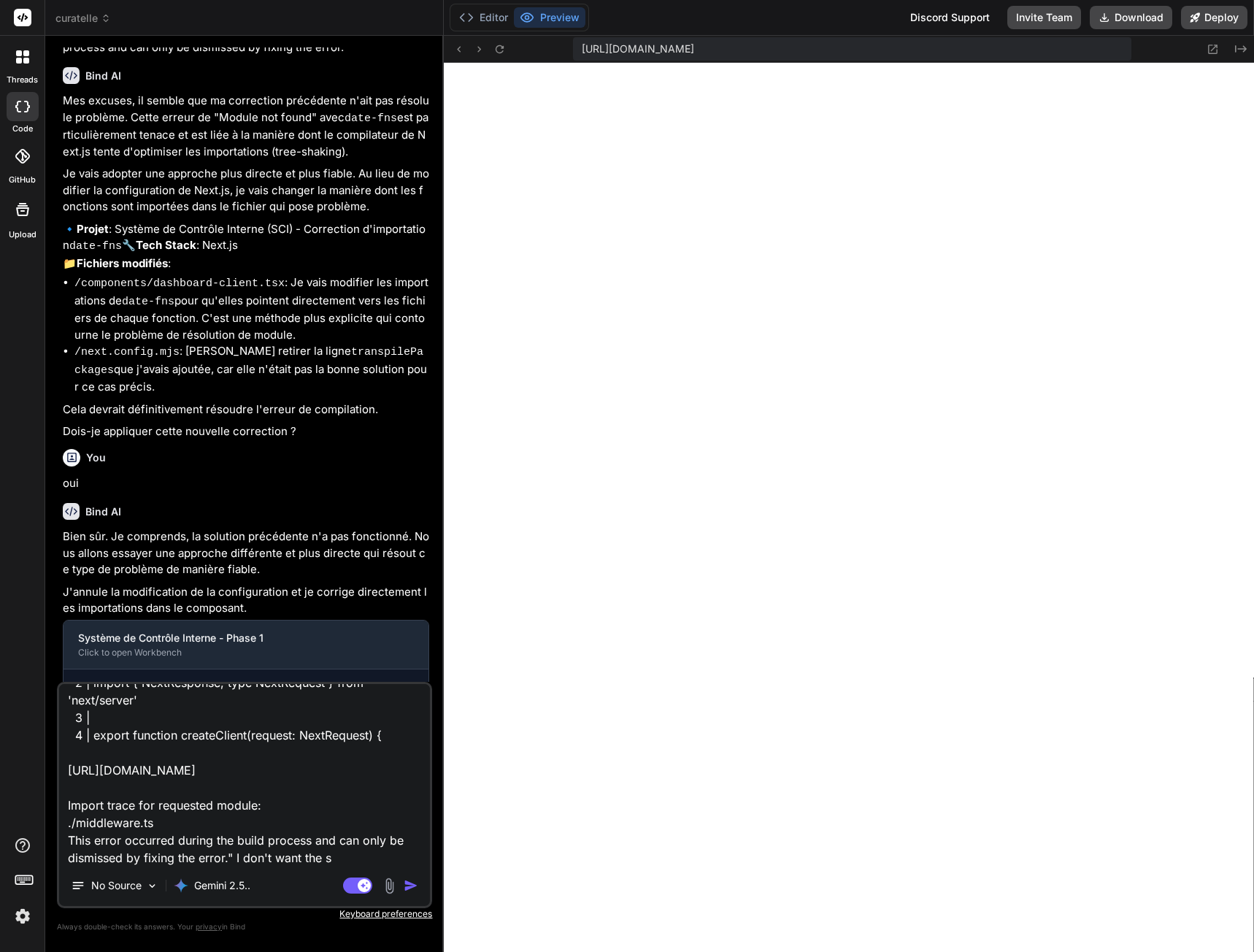
type textarea "x"
type textarea "I've got this error : "Failed to compile ./lib/supabase/middleware.ts:1:0 Modul…"
type textarea "x"
type textarea "I've got this error : "Failed to compile ./lib/supabase/middleware.ts:1:0 Modul…"
type textarea "x"
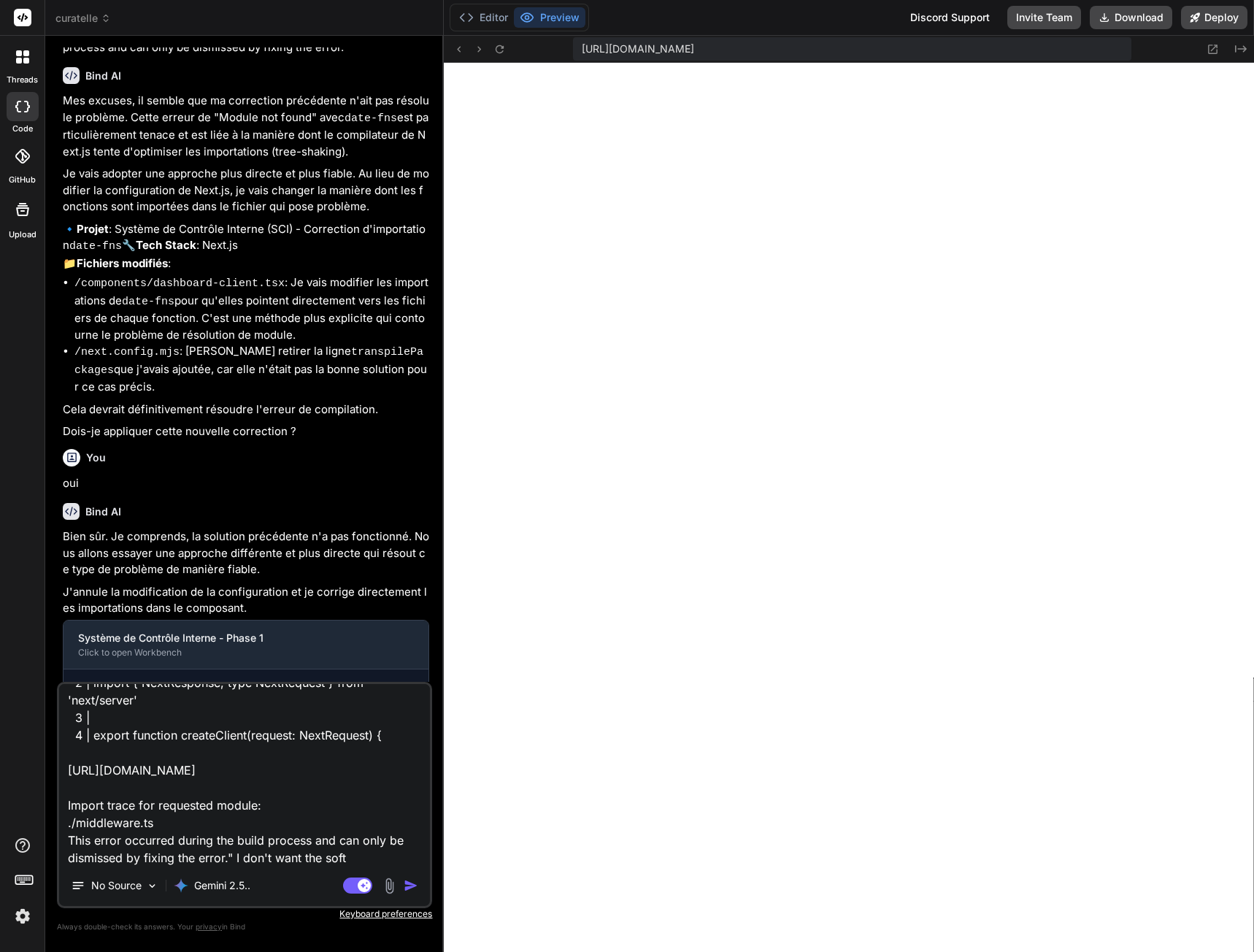
type textarea "I've got this error : "Failed to compile ./lib/supabase/middleware.ts:1:0 Modul…"
type textarea "x"
type textarea "I've got this error : "Failed to compile ./lib/supabase/middleware.ts:1:0 Modul…"
type textarea "x"
type textarea "I've got this error : "Failed to compile ./lib/supabase/middleware.ts:1:0 Modul…"
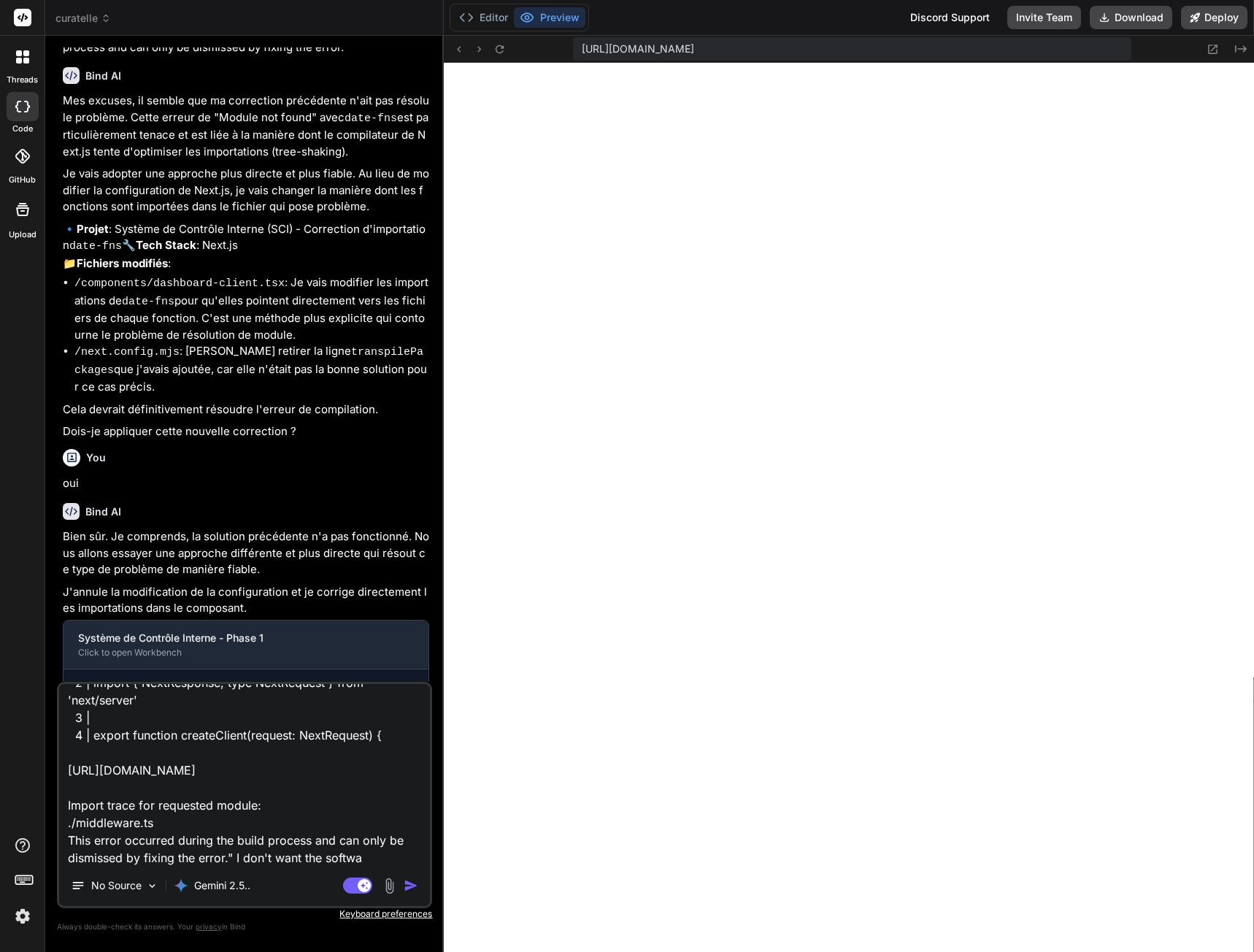
type textarea "x"
type textarea "I've got this error : "Failed to compile ./lib/supabase/middleware.ts:1:0 Modul…"
type textarea "x"
type textarea "I've got this error : "Failed to compile ./lib/supabase/middleware.ts:1:0 Modul…"
type textarea "x"
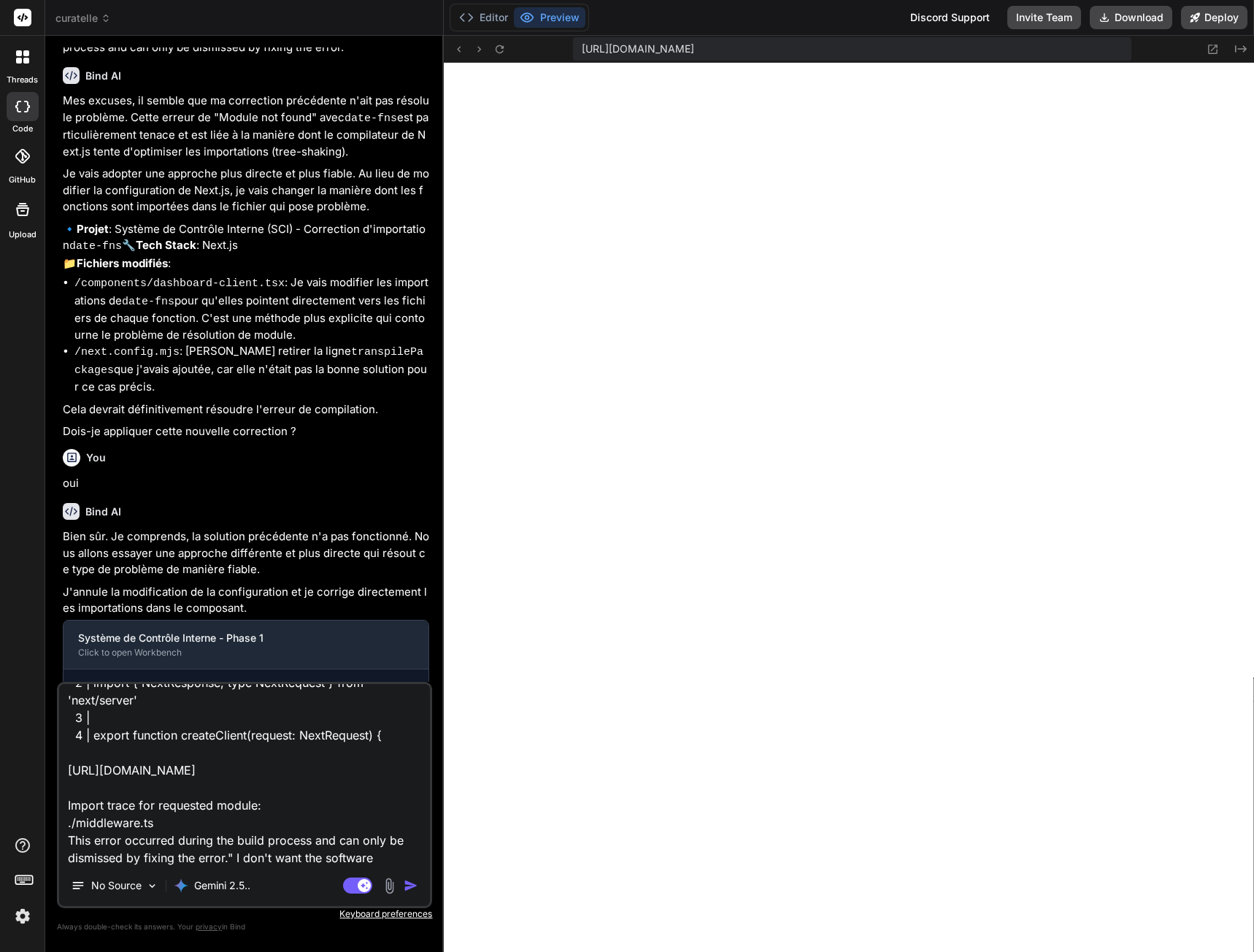
type textarea "I've got this error : "Failed to compile ./lib/supabase/middleware.ts:1:0 Modul…"
type textarea "x"
type textarea "I've got this error : "Failed to compile ./lib/supabase/middleware.ts:1:0 Modul…"
type textarea "x"
type textarea "I've got this error : "Failed to compile ./lib/supabase/middleware.ts:1:0 Modul…"
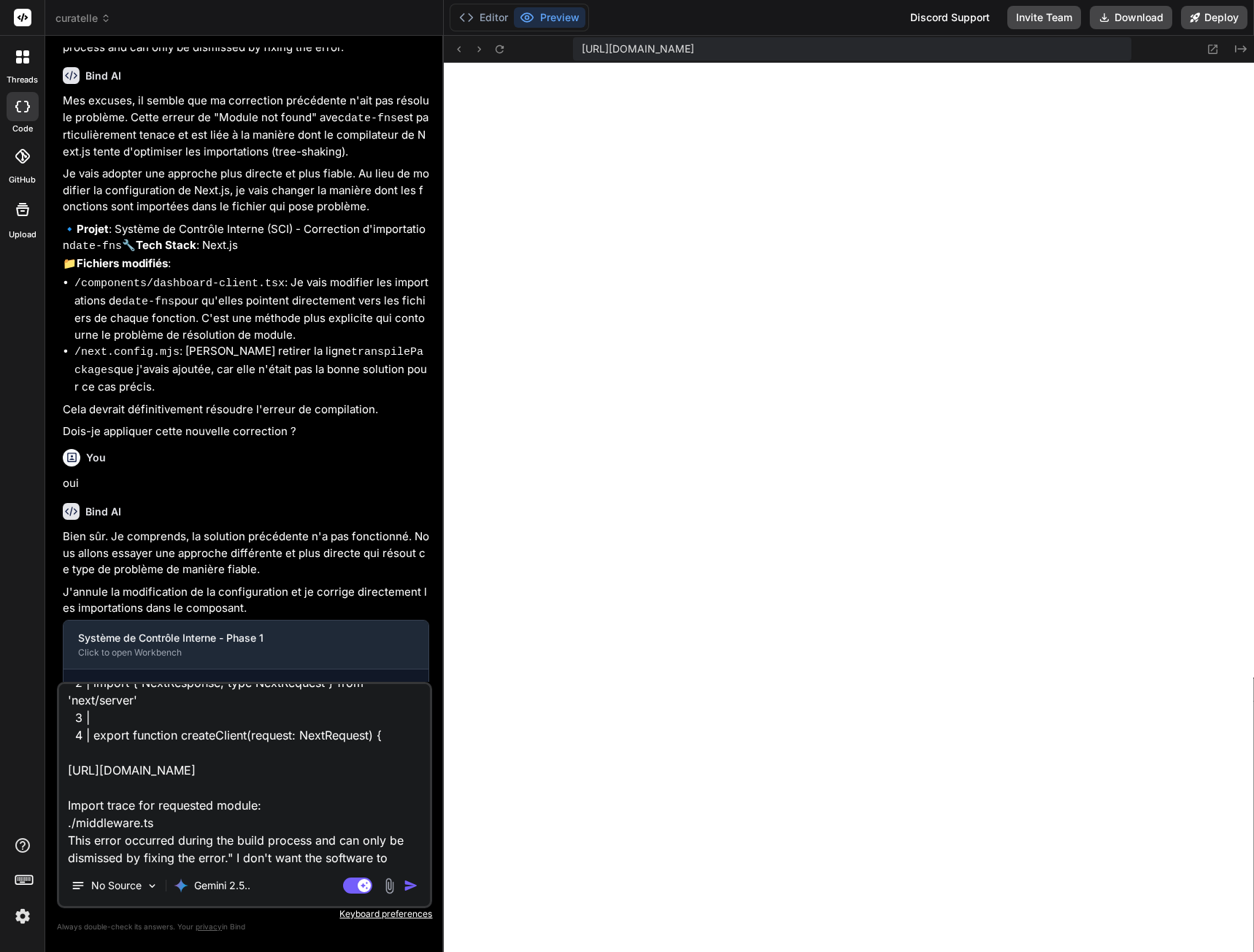
type textarea "x"
type textarea "I've got this error : "Failed to compile ./lib/supabase/middleware.ts:1:0 Modul…"
type textarea "x"
type textarea "I've got this error : "Failed to compile ./lib/supabase/middleware.ts:1:0 Modul…"
type textarea "x"
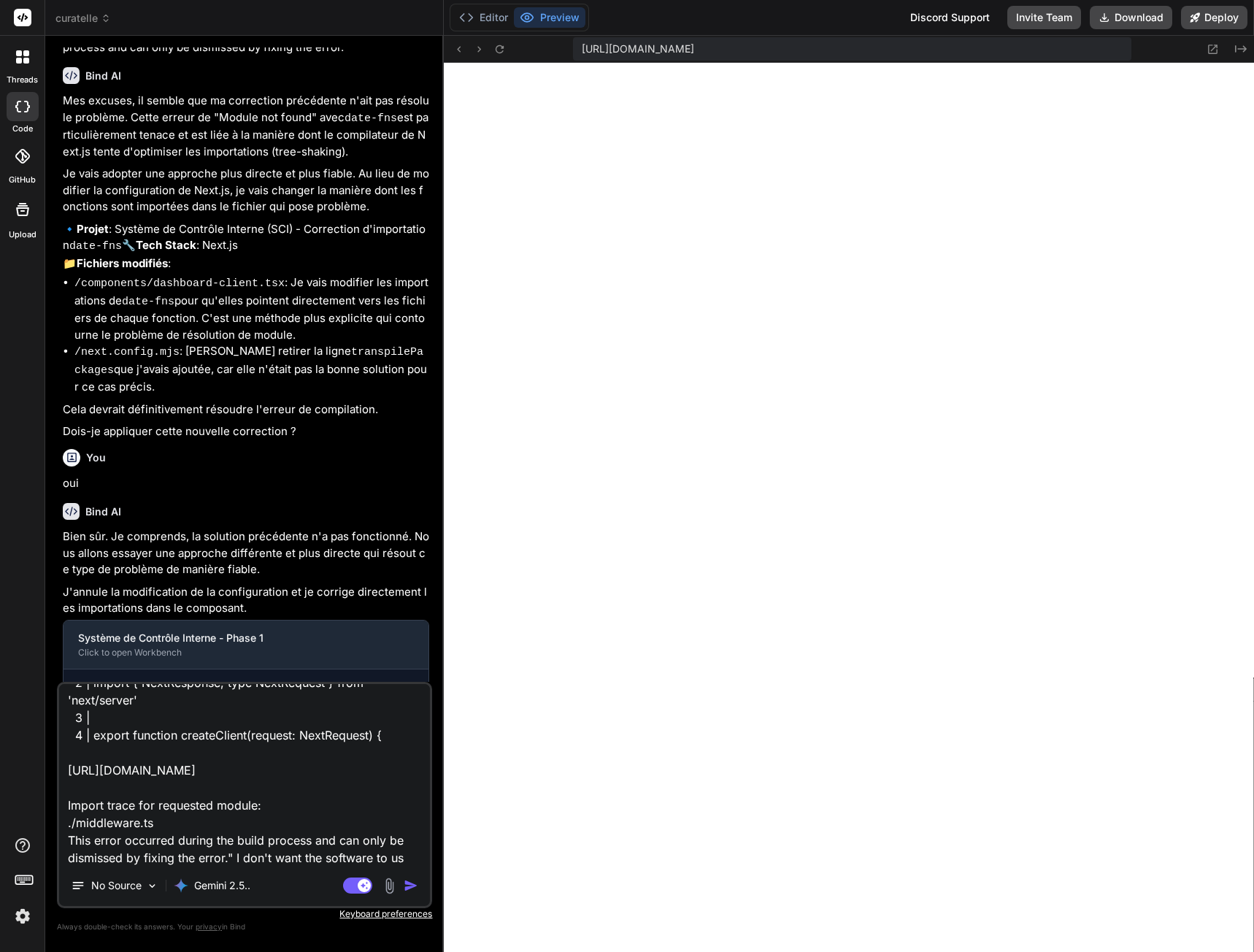
type textarea "I've got this error : "Failed to compile ./lib/supabase/middleware.ts:1:0 Modul…"
type textarea "x"
type textarea "I've got this error : "Failed to compile ./lib/supabase/middleware.ts:1:0 Modul…"
type textarea "x"
type textarea "I've got this error : "Failed to compile ./lib/supabase/middleware.ts:1:0 Modul…"
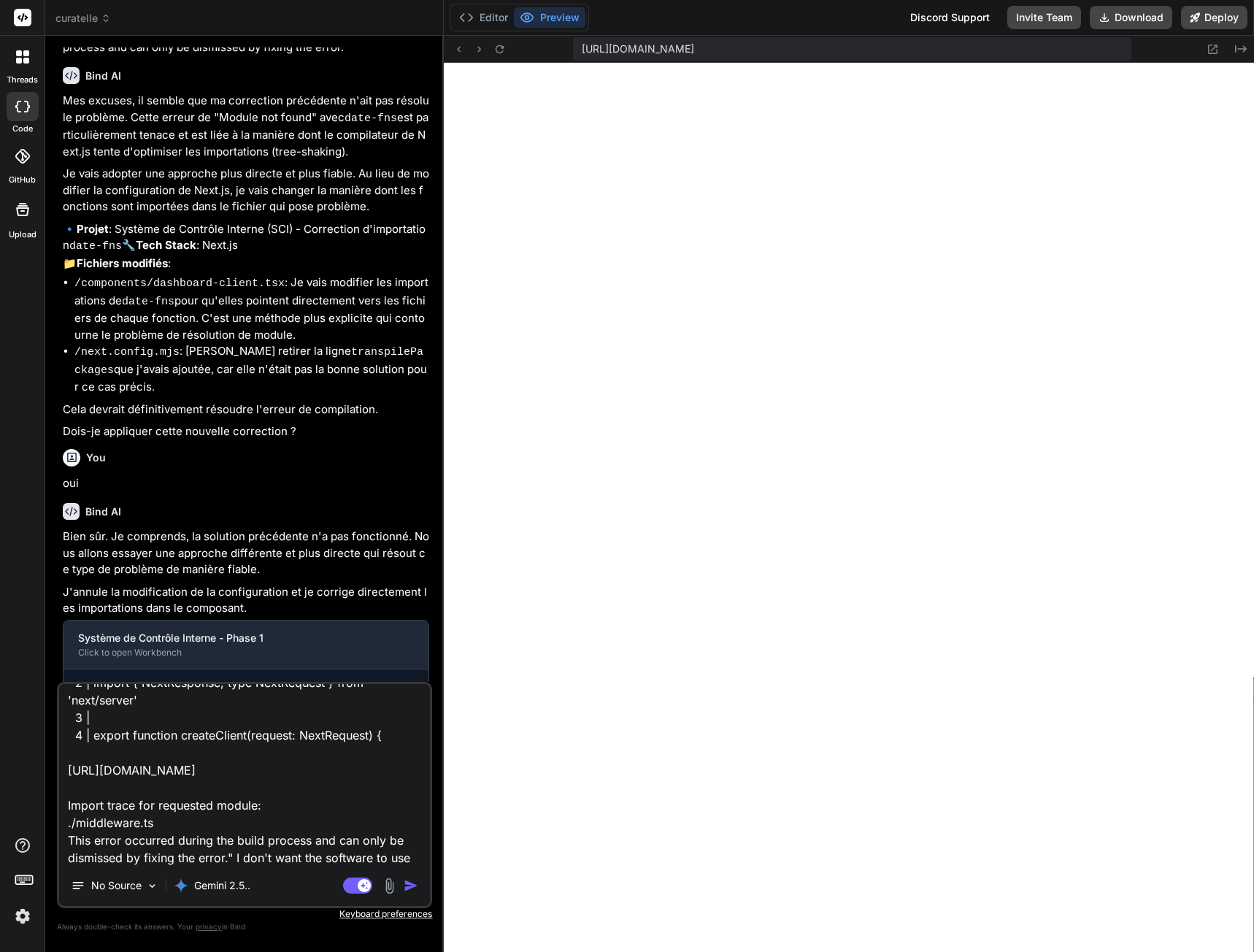
type textarea "x"
type textarea "I've got this error : "Failed to compile ./lib/supabase/middleware.ts:1:0 Modul…"
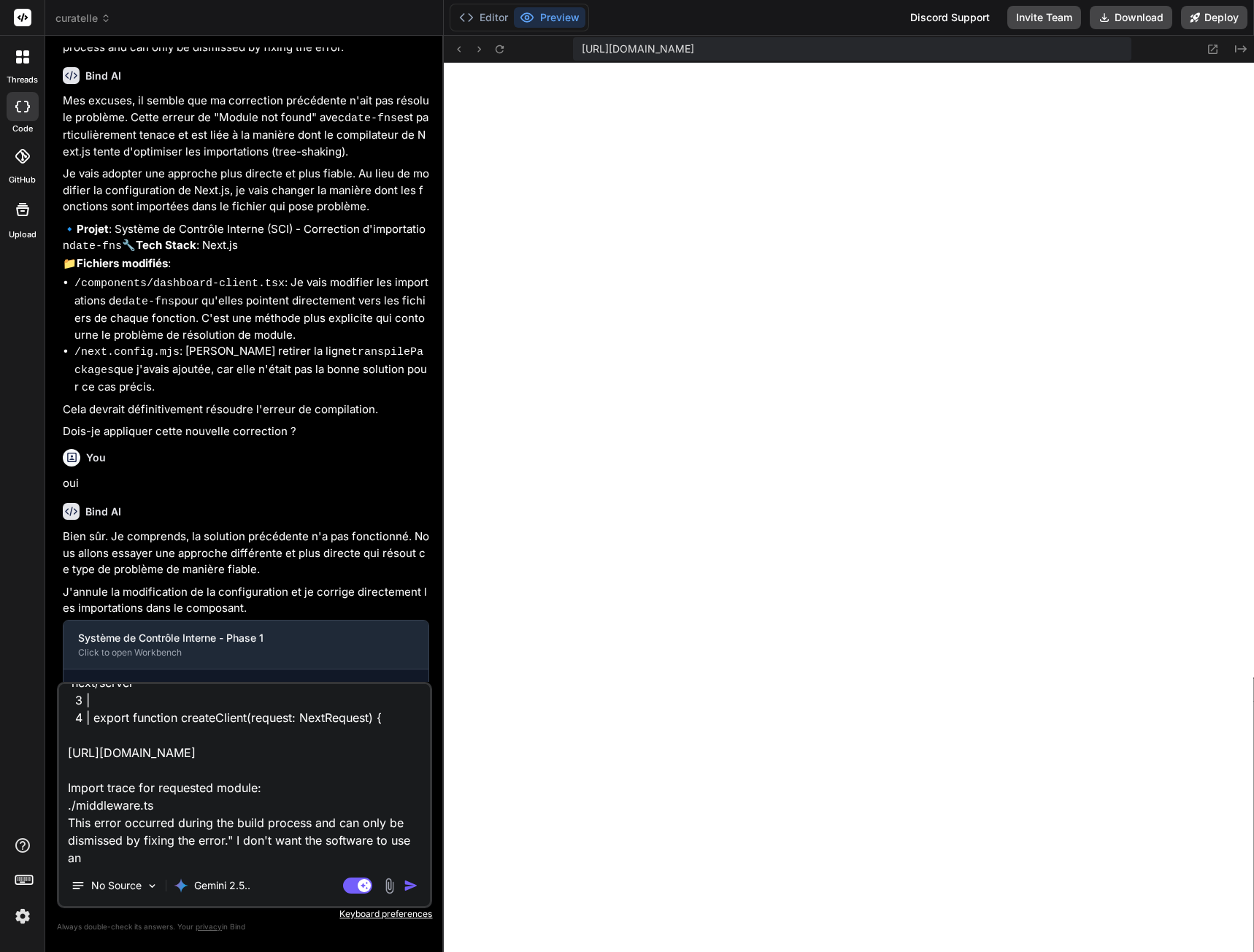
type textarea "x"
type textarea "I've got this error : "Failed to compile ./lib/supabase/middleware.ts:1:0 Modul…"
type textarea "x"
type textarea "I've got this error : "Failed to compile ./lib/supabase/middleware.ts:1:0 Modul…"
type textarea "x"
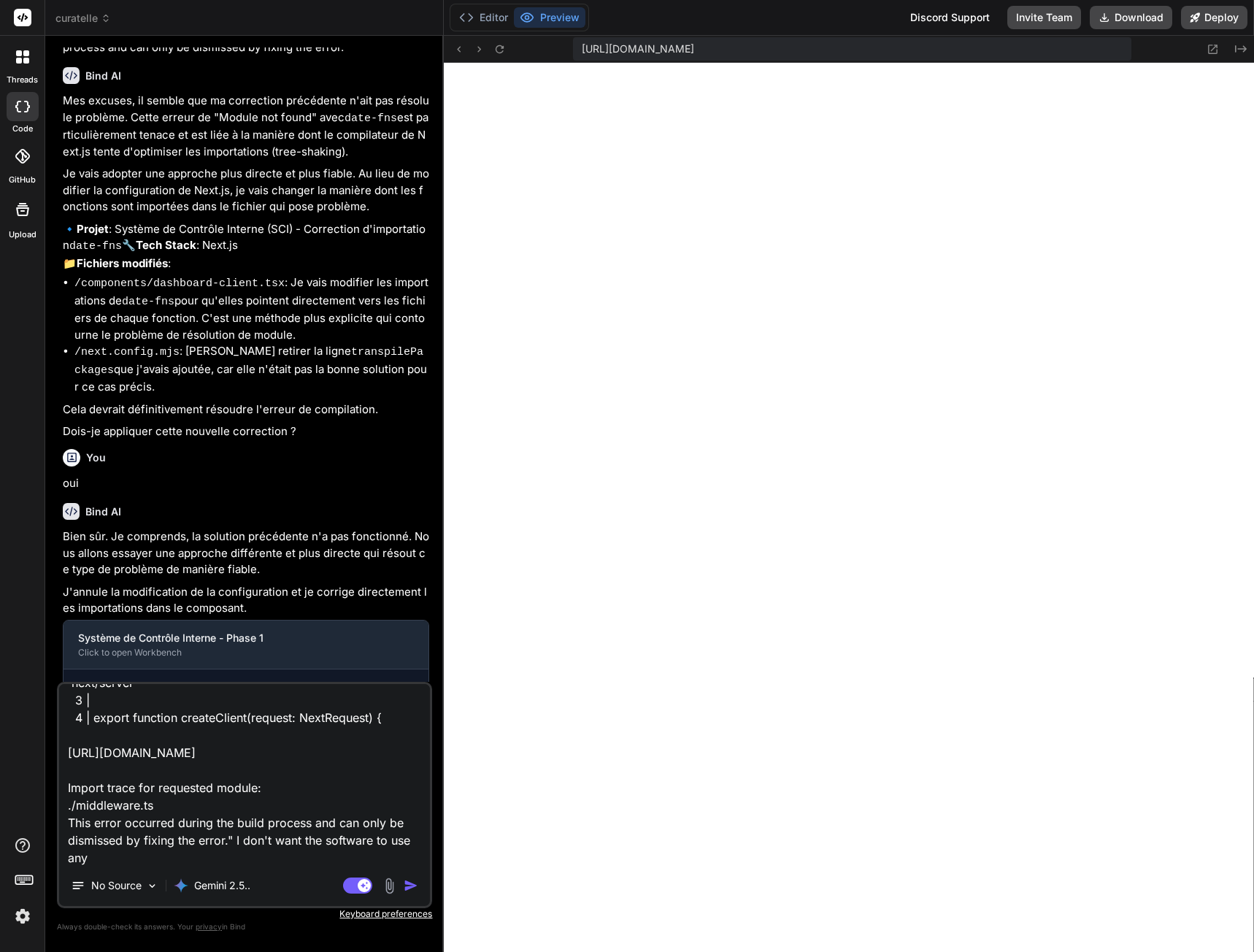
type textarea "I've got this error : "Failed to compile ./lib/supabase/middleware.ts:1:0 Modul…"
type textarea "x"
type textarea "I've got this error : "Failed to compile ./lib/supabase/middleware.ts:1:0 Modul…"
type textarea "x"
type textarea "I've got this error : "Failed to compile ./lib/supabase/middleware.ts:1:0 Modul…"
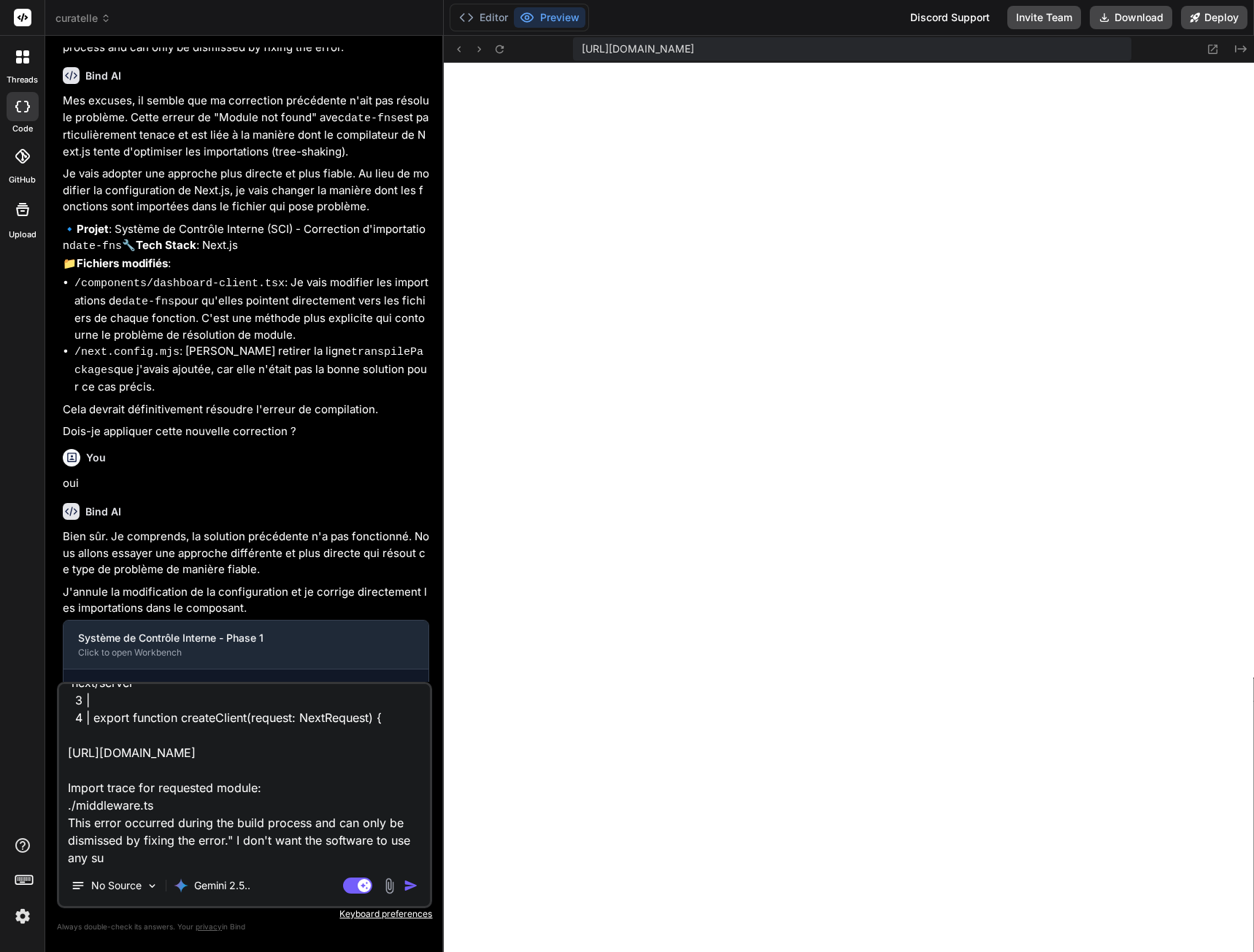
type textarea "x"
type textarea "I've got this error : "Failed to compile ./lib/supabase/middleware.ts:1:0 Modul…"
type textarea "x"
type textarea "I've got this error : "Failed to compile ./lib/supabase/middleware.ts:1:0 Modul…"
type textarea "x"
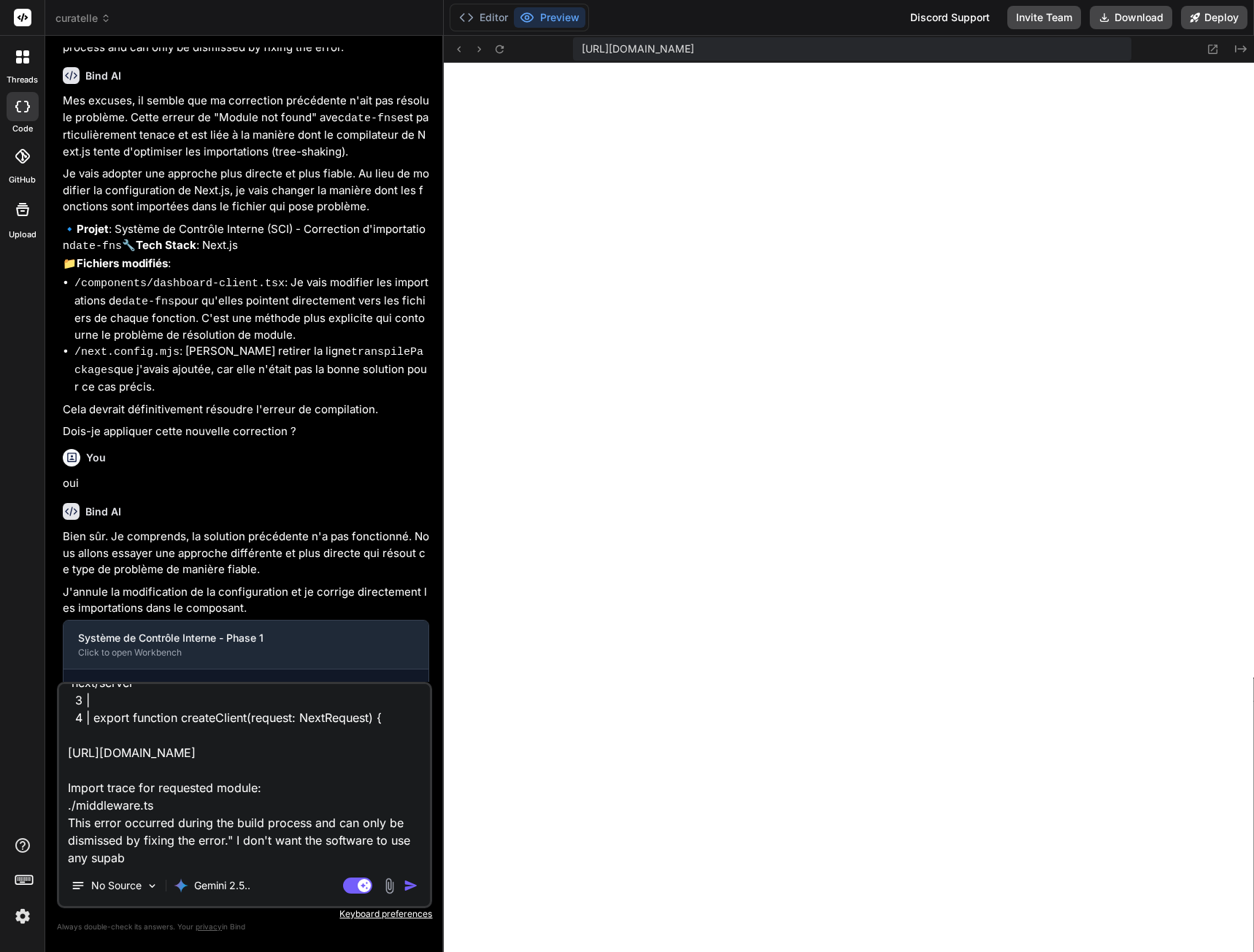
type textarea "I've got this error : "Failed to compile ./lib/supabase/middleware.ts:1:0 Modul…"
type textarea "x"
type textarea "I've got this error : "Failed to compile ./lib/supabase/middleware.ts:1:0 Modul…"
type textarea "x"
type textarea "I've got this error : "Failed to compile ./lib/supabase/middleware.ts:1:0 Modul…"
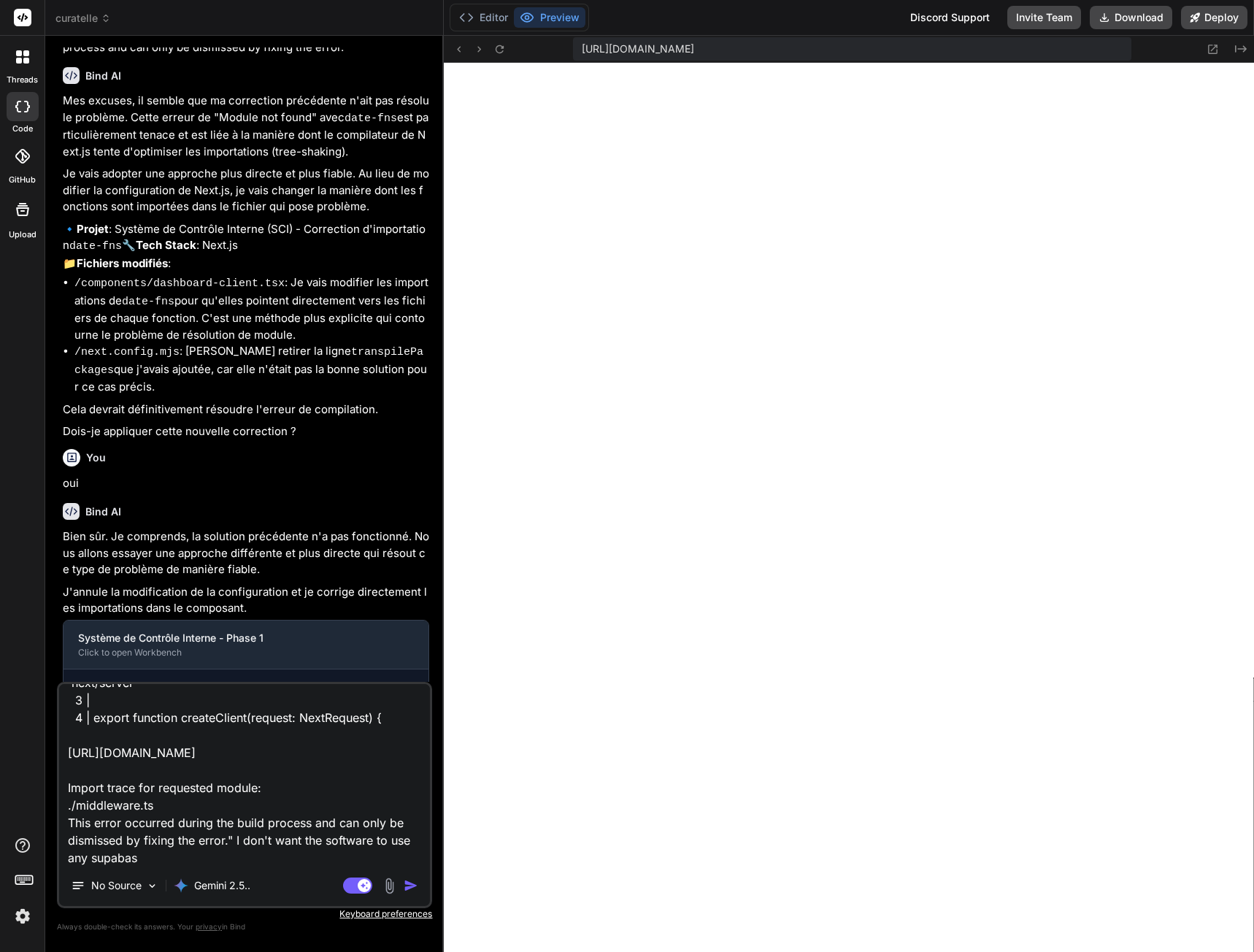
type textarea "x"
type textarea "I've got this error : "Failed to compile ./lib/supabase/middleware.ts:1:0 Modul…"
type textarea "x"
type textarea "I've got this error : "Failed to compile ./lib/supabase/middleware.ts:1:0 Modul…"
type textarea "x"
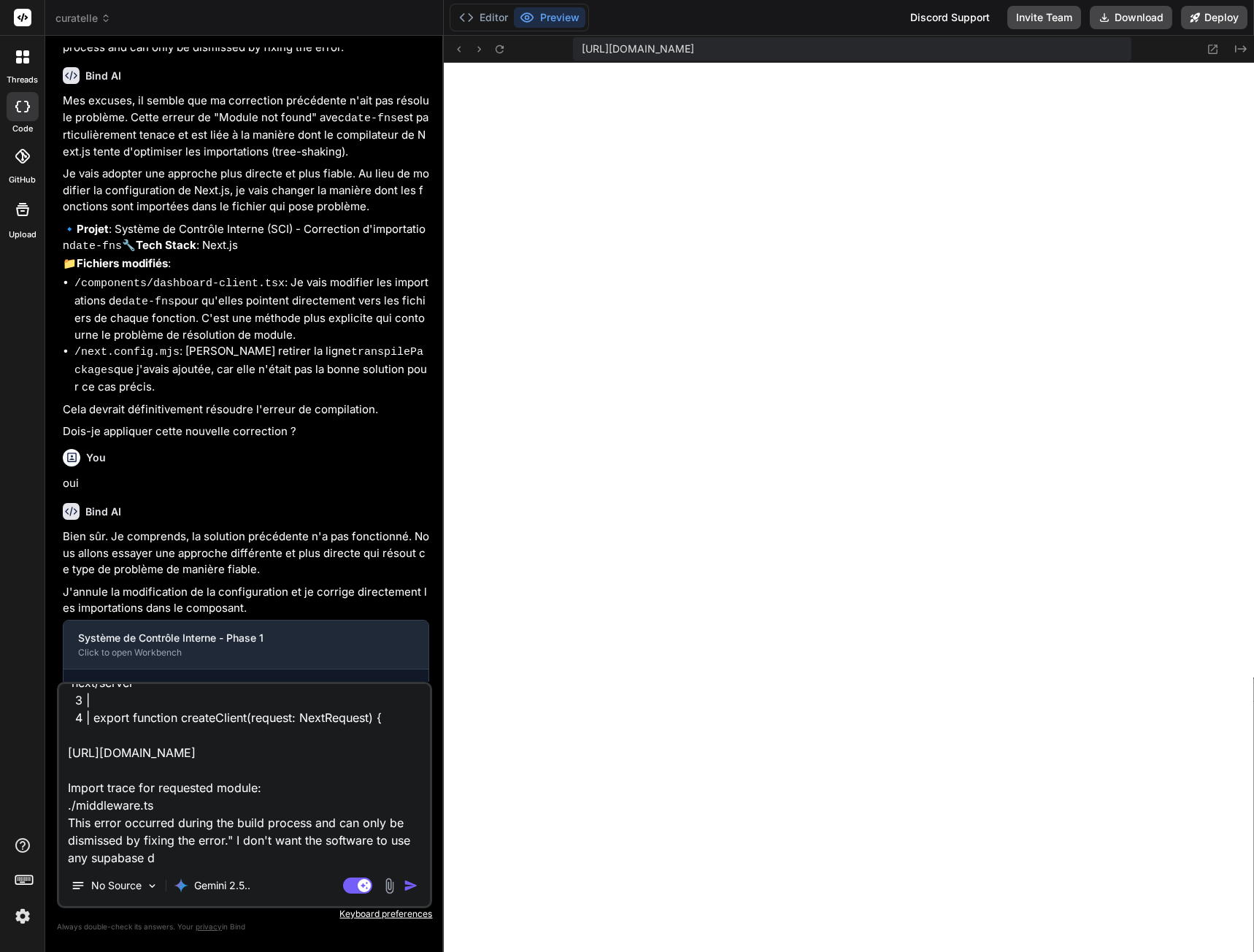
type textarea "I've got this error : "Failed to compile ./lib/supabase/middleware.ts:1:0 Modul…"
type textarea "x"
type textarea "I've got this error : "Failed to compile ./lib/supabase/middleware.ts:1:0 Modul…"
type textarea "x"
type textarea "I've got this error : "Failed to compile ./lib/supabase/middleware.ts:1:0 Modul…"
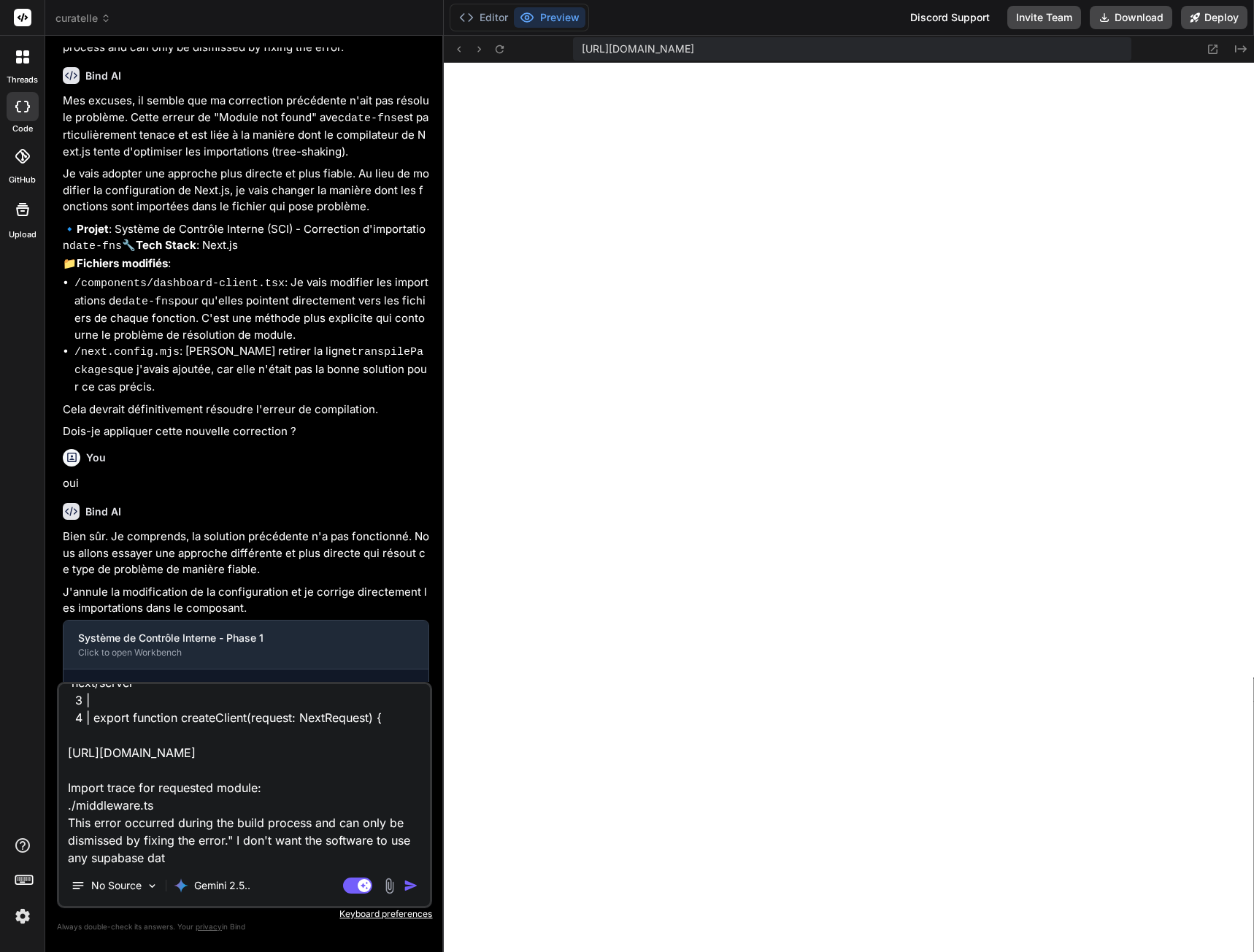
type textarea "x"
type textarea "I've got this error : "Failed to compile ./lib/supabase/middleware.ts:1:0 Modul…"
type textarea "x"
type textarea "I've got this error : "Failed to compile ./lib/supabase/middleware.ts:1:0 Modul…"
type textarea "x"
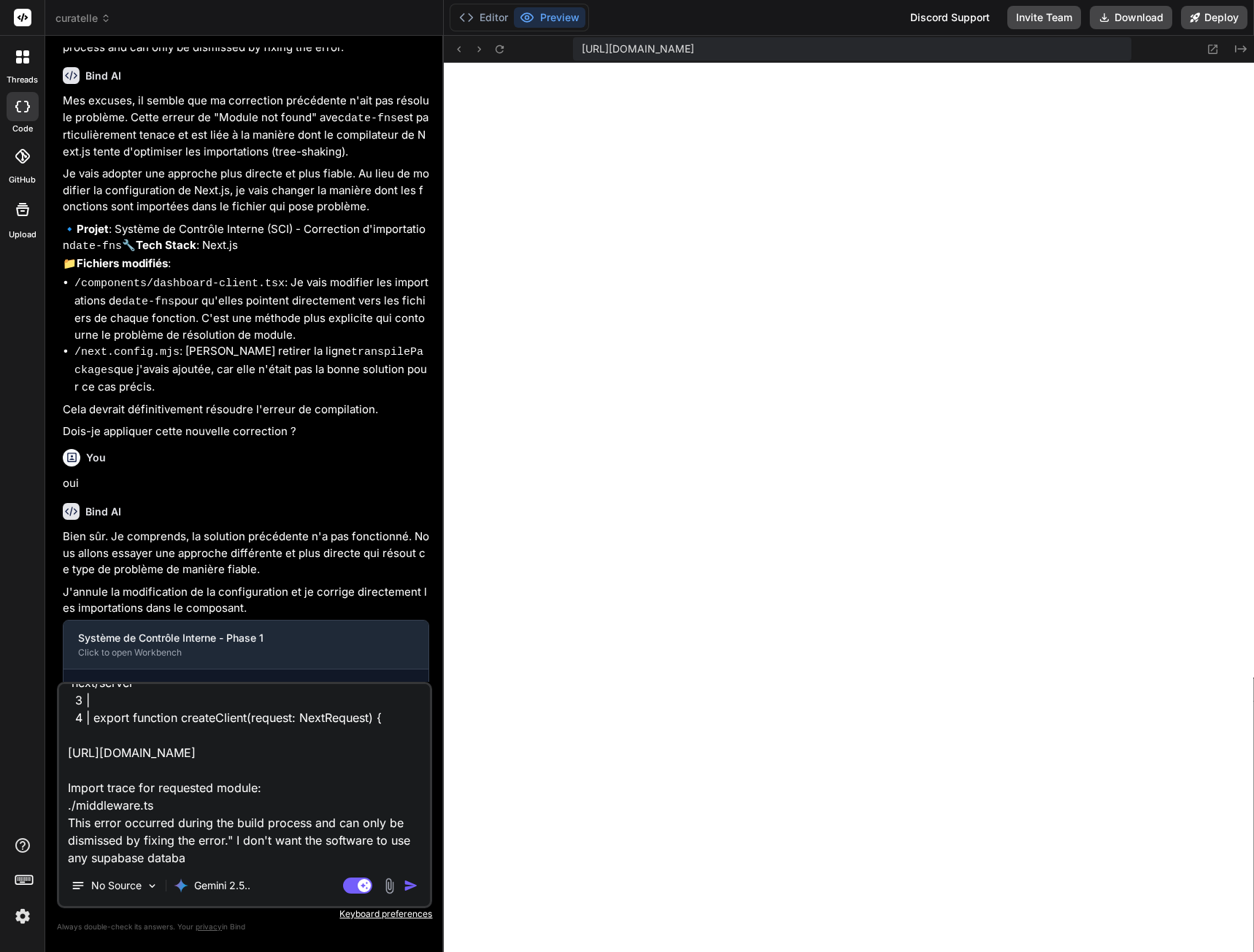
type textarea "I've got this error : "Failed to compile ./lib/supabase/middleware.ts:1:0 Modul…"
type textarea "x"
type textarea "I've got this error : "Failed to compile ./lib/supabase/middleware.ts:1:0 Modul…"
type textarea "x"
type textarea "I've got this error : "Failed to compile ./lib/supabase/middleware.ts:1:0 Modul…"
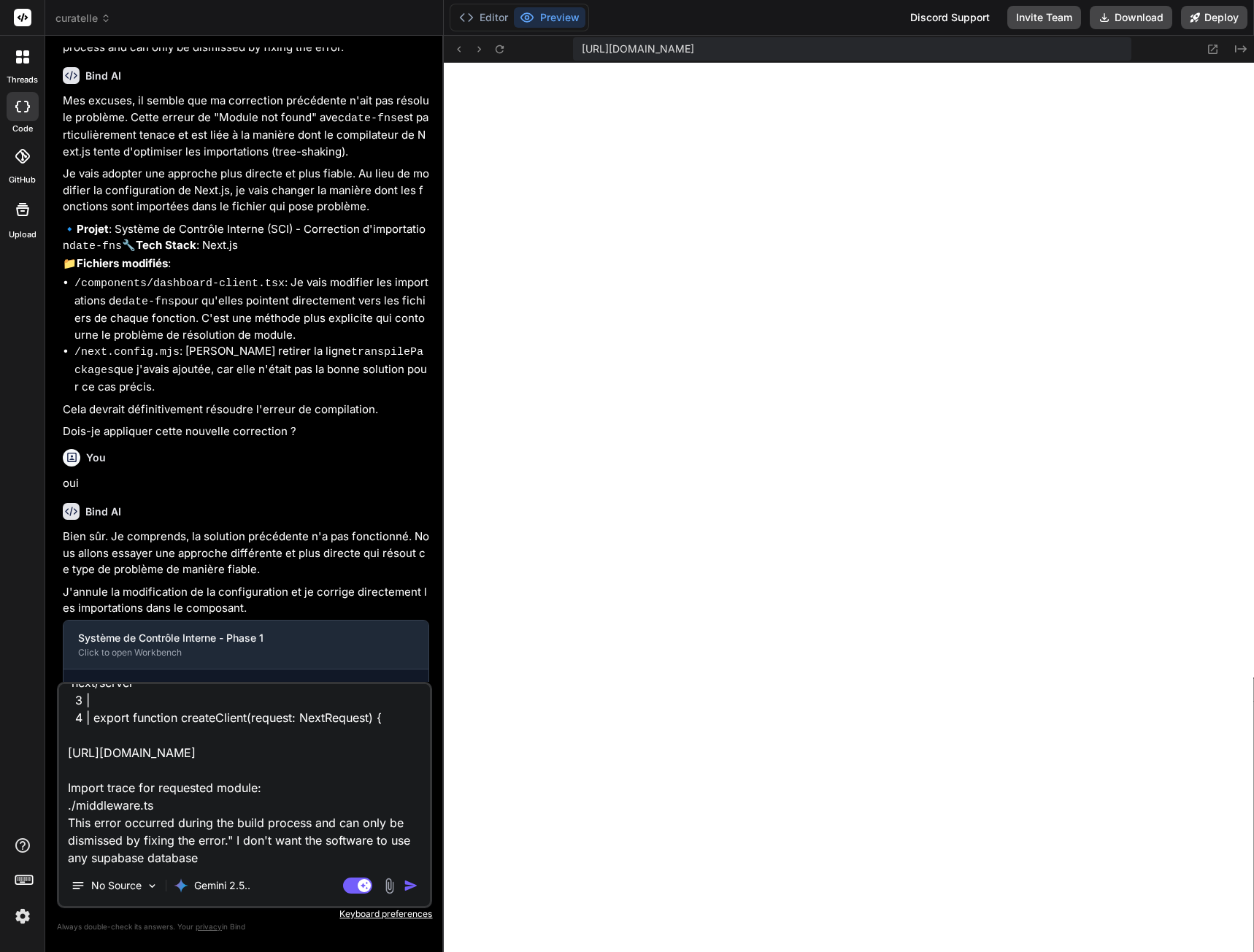
type textarea "x"
type textarea "I've got this error : "Failed to compile ./lib/supabase/middleware.ts:1:0 Modul…"
type textarea "x"
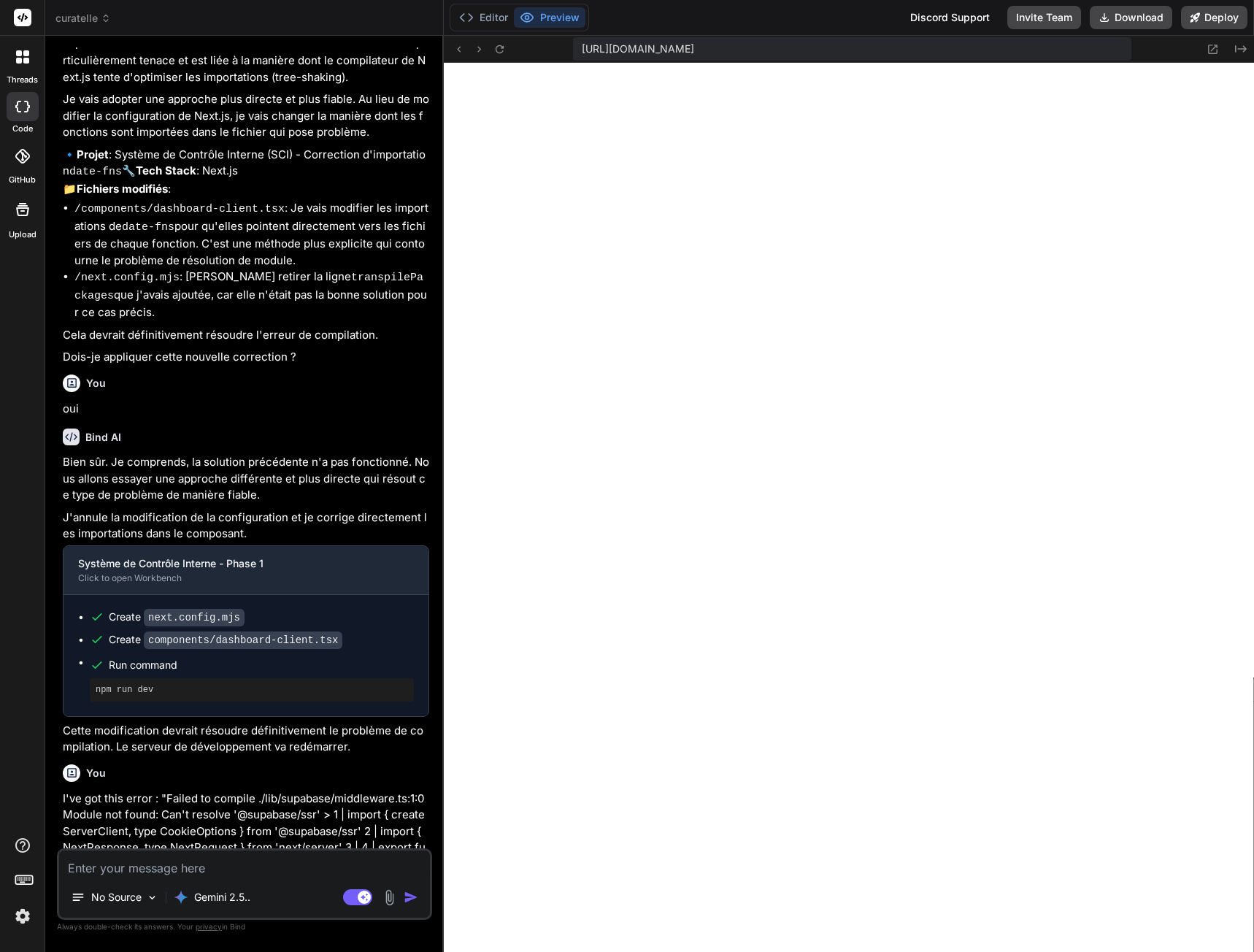
scroll to position [2165, 0]
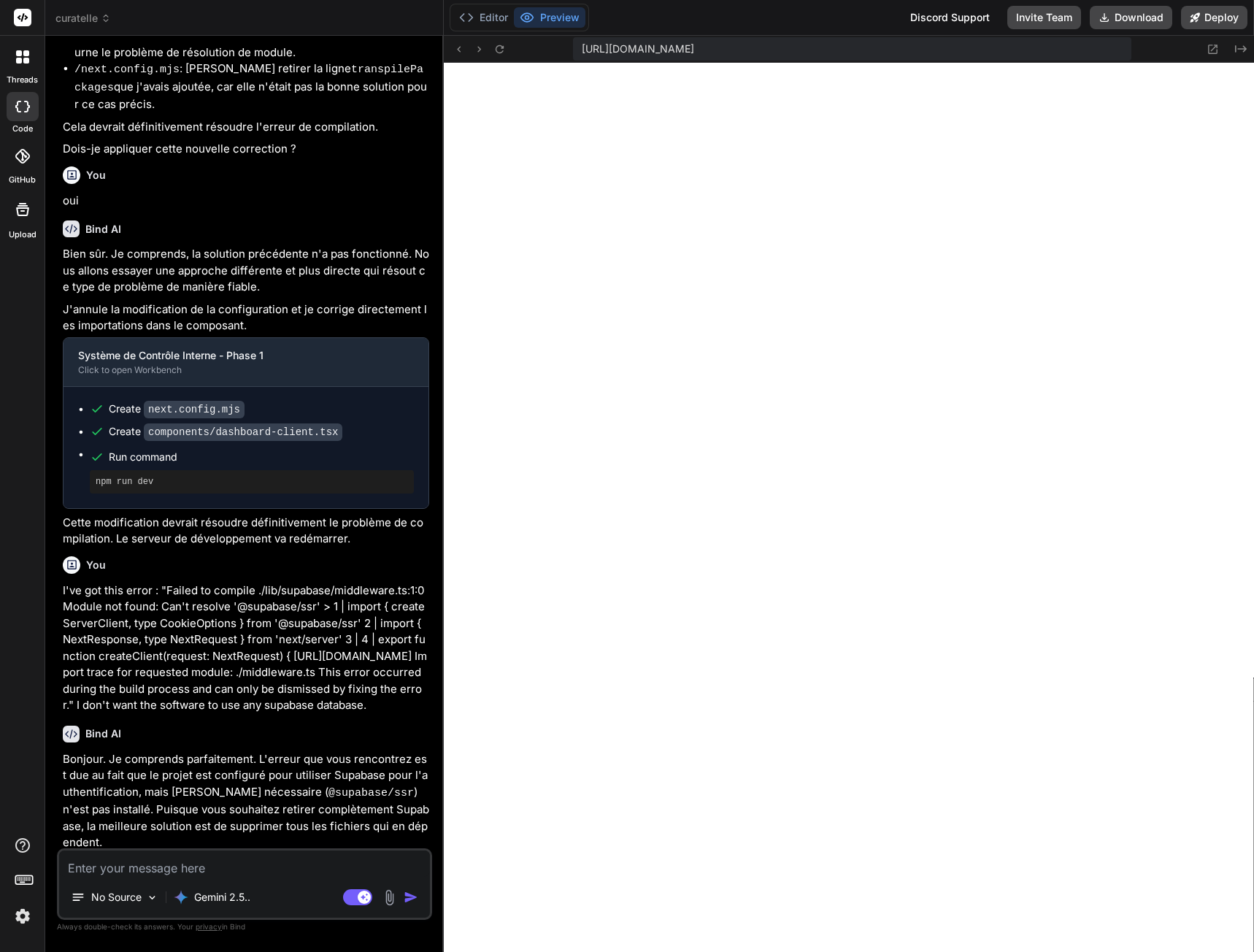
type textarea "x"
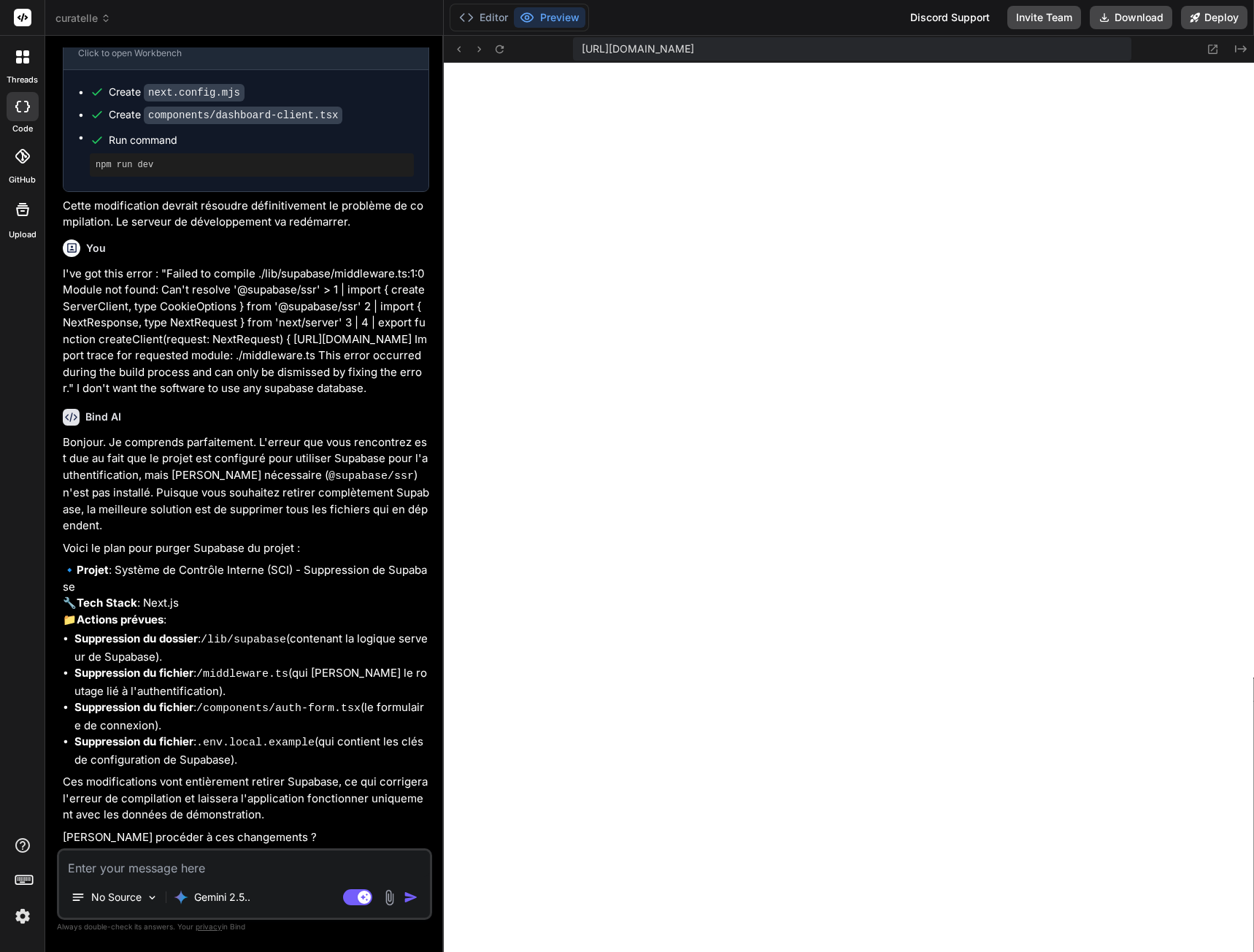
scroll to position [2489, 0]
click at [177, 870] on textarea at bounding box center [244, 863] width 371 height 26
type textarea "o"
type textarea "x"
type textarea "ou"
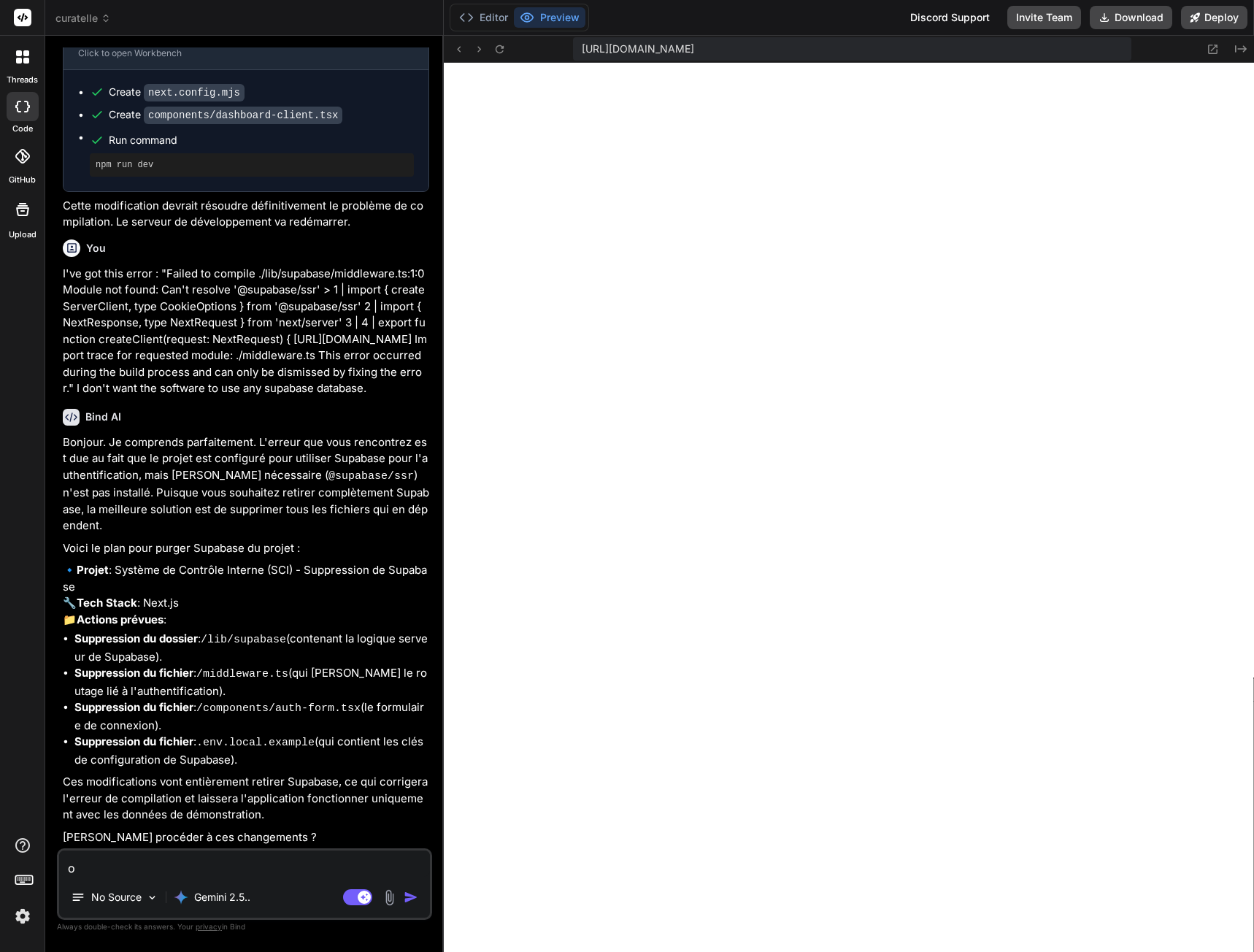
type textarea "x"
type textarea "oui"
type textarea "x"
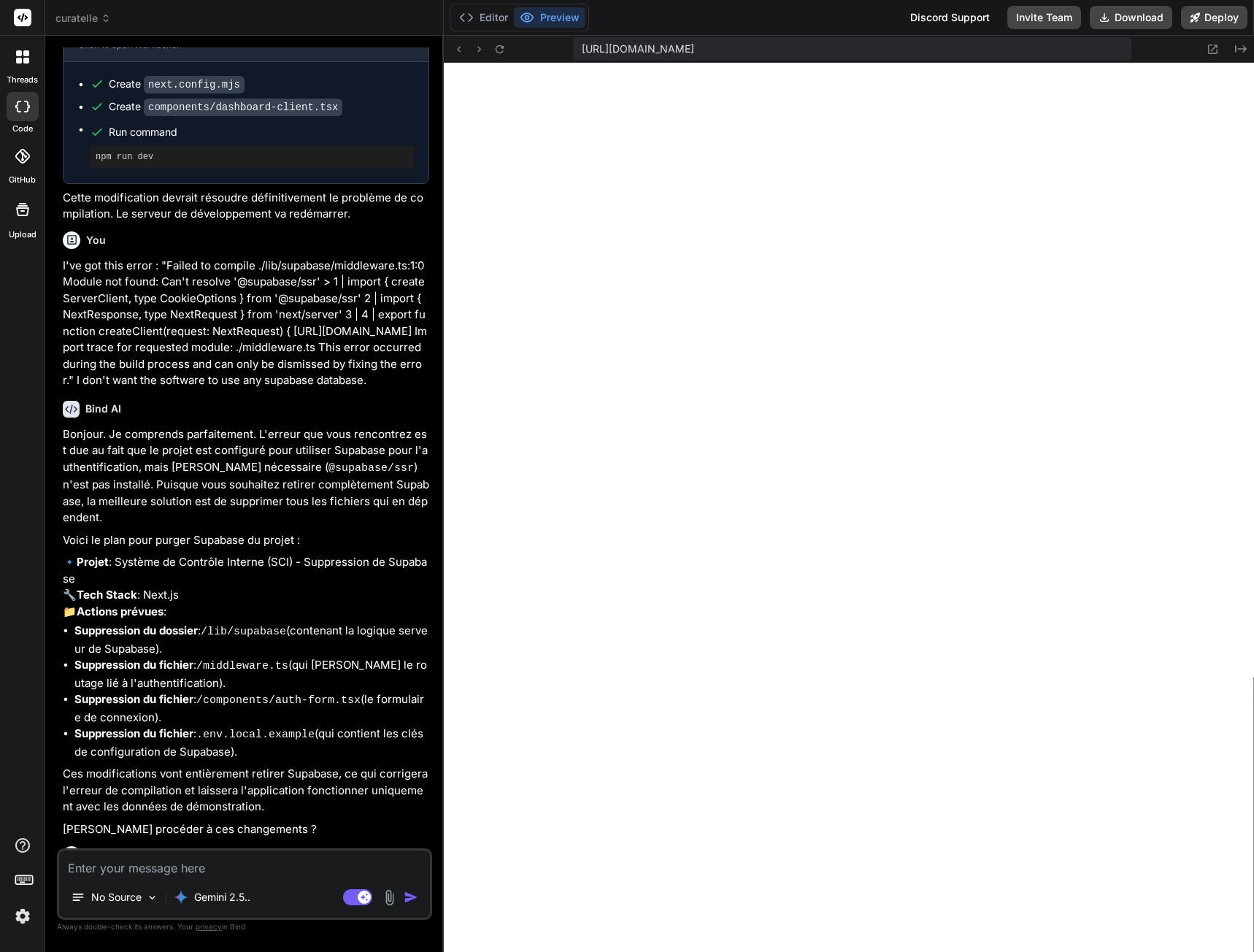
scroll to position [2642, 0]
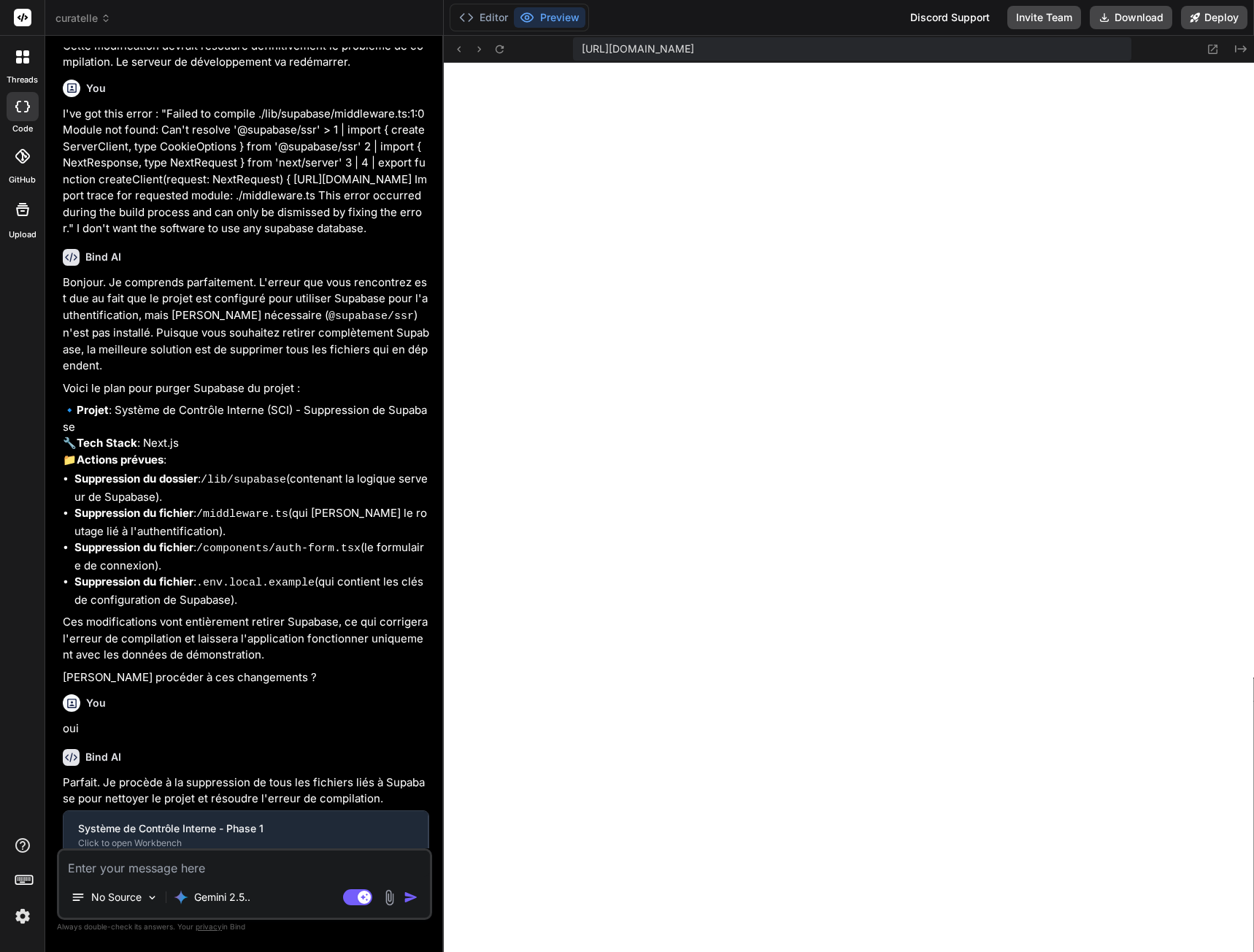
type textarea "x"
